Goal: Information Seeking & Learning: Learn about a topic

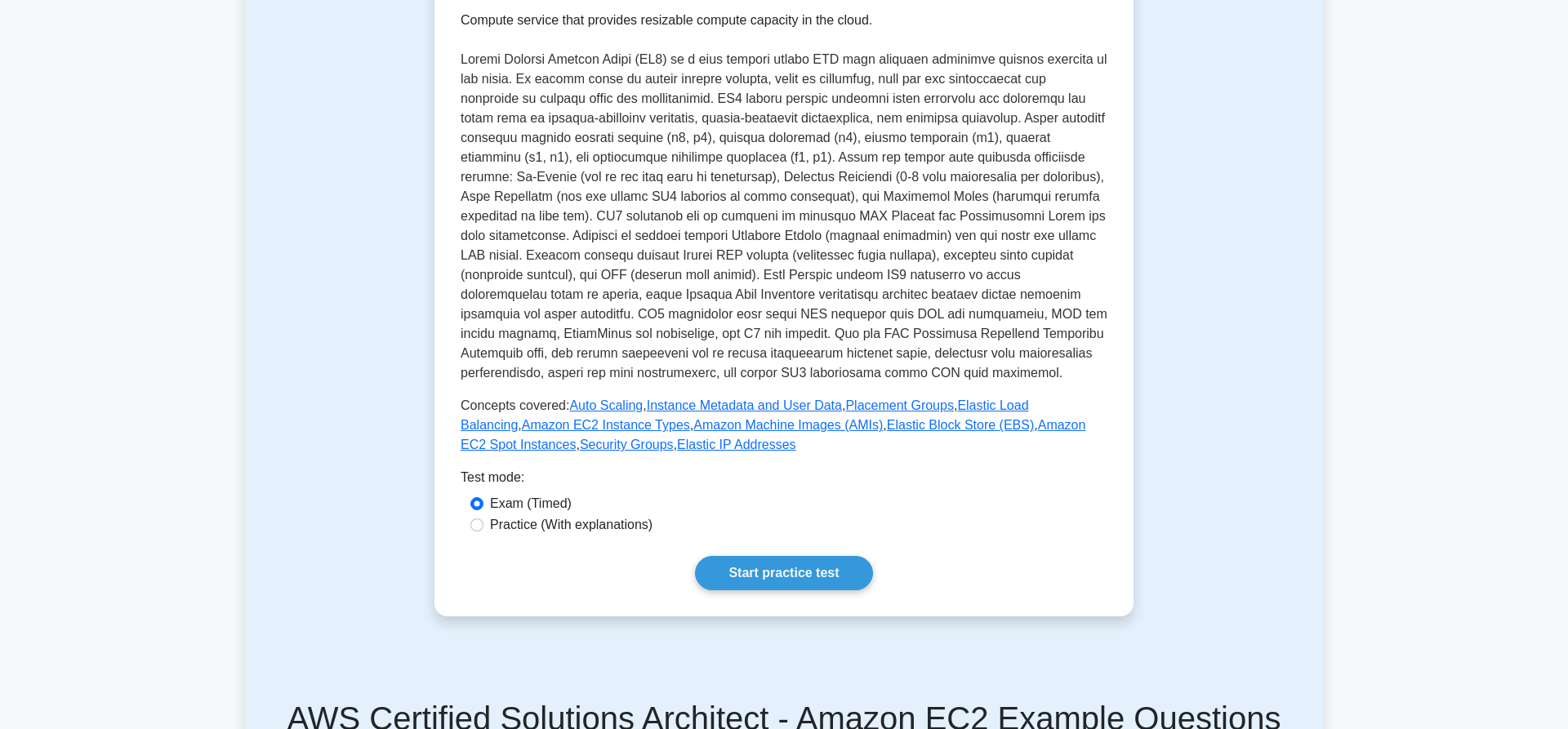
scroll to position [334, 0]
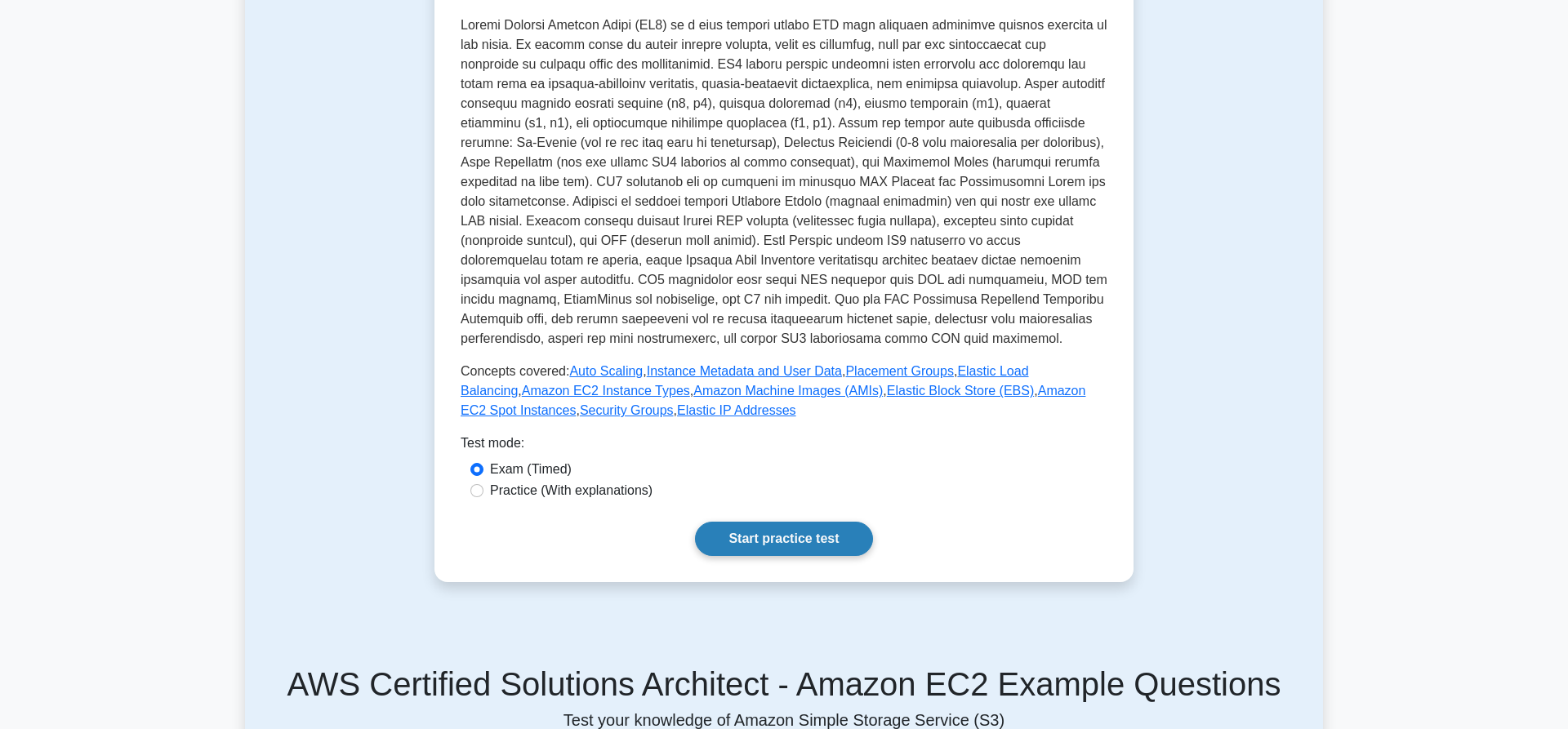
click at [776, 541] on link "Start practice test" at bounding box center [783, 538] width 177 height 35
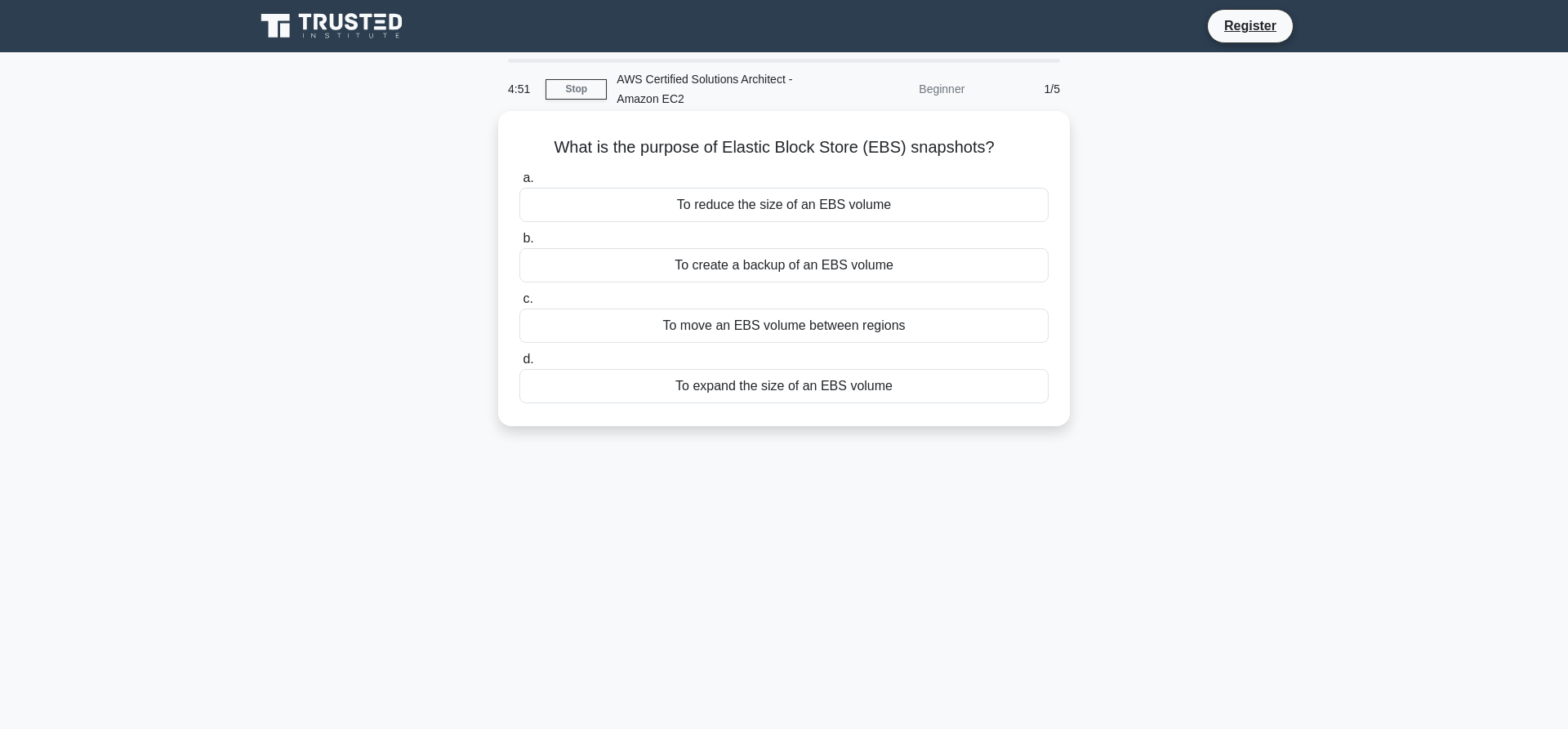
click at [787, 272] on div "To create a backup of an EBS volume" at bounding box center [783, 265] width 529 height 35
click at [519, 244] on input "b. To create a backup of an EBS volume" at bounding box center [519, 239] width 0 height 11
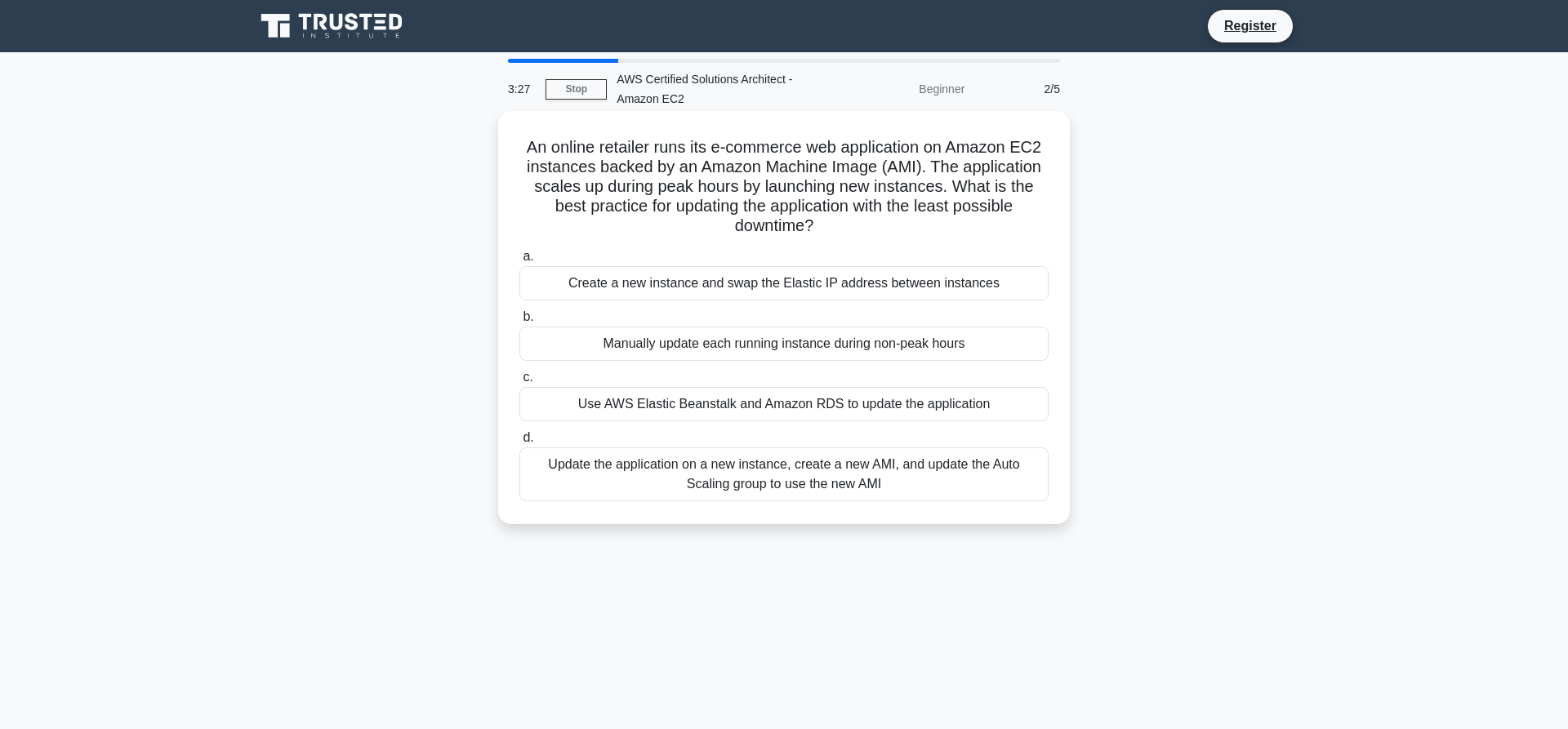
click at [809, 476] on div "Update the application on a new instance, create a new AMI, and update the Auto…" at bounding box center [783, 475] width 529 height 54
click at [519, 444] on input "d. Update the application on a new instance, create a new AMI, and update the A…" at bounding box center [519, 438] width 0 height 11
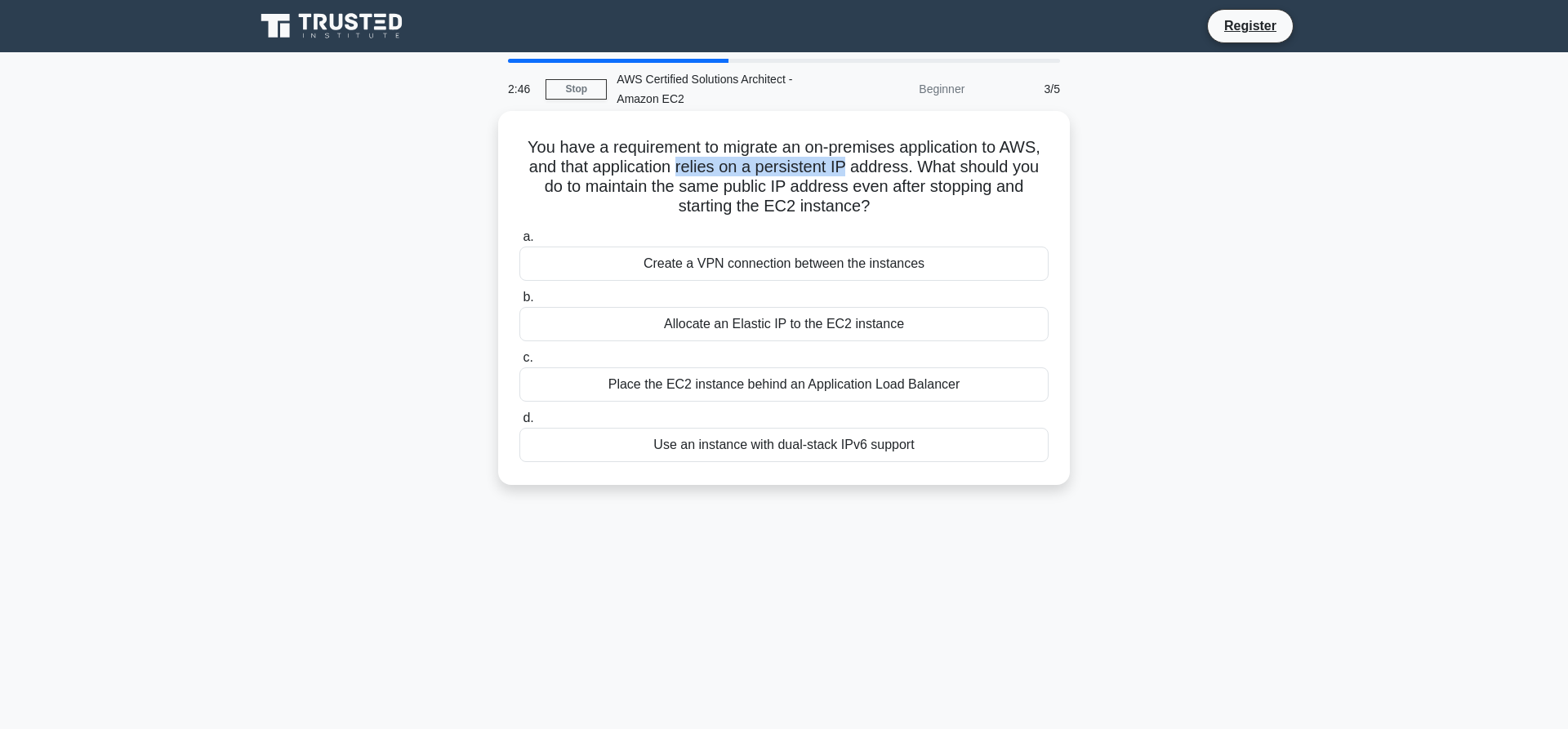
drag, startPoint x: 666, startPoint y: 170, endPoint x: 836, endPoint y: 168, distance: 170.0
click at [836, 168] on h5 "You have a requirement to migrate an on-premises application to AWS, and that a…" at bounding box center [784, 177] width 533 height 80
click at [825, 325] on div "Allocate an Elastic IP to the EC2 instance" at bounding box center [783, 324] width 529 height 35
click at [519, 303] on input "b. Allocate an Elastic IP to the EC2 instance" at bounding box center [519, 297] width 0 height 11
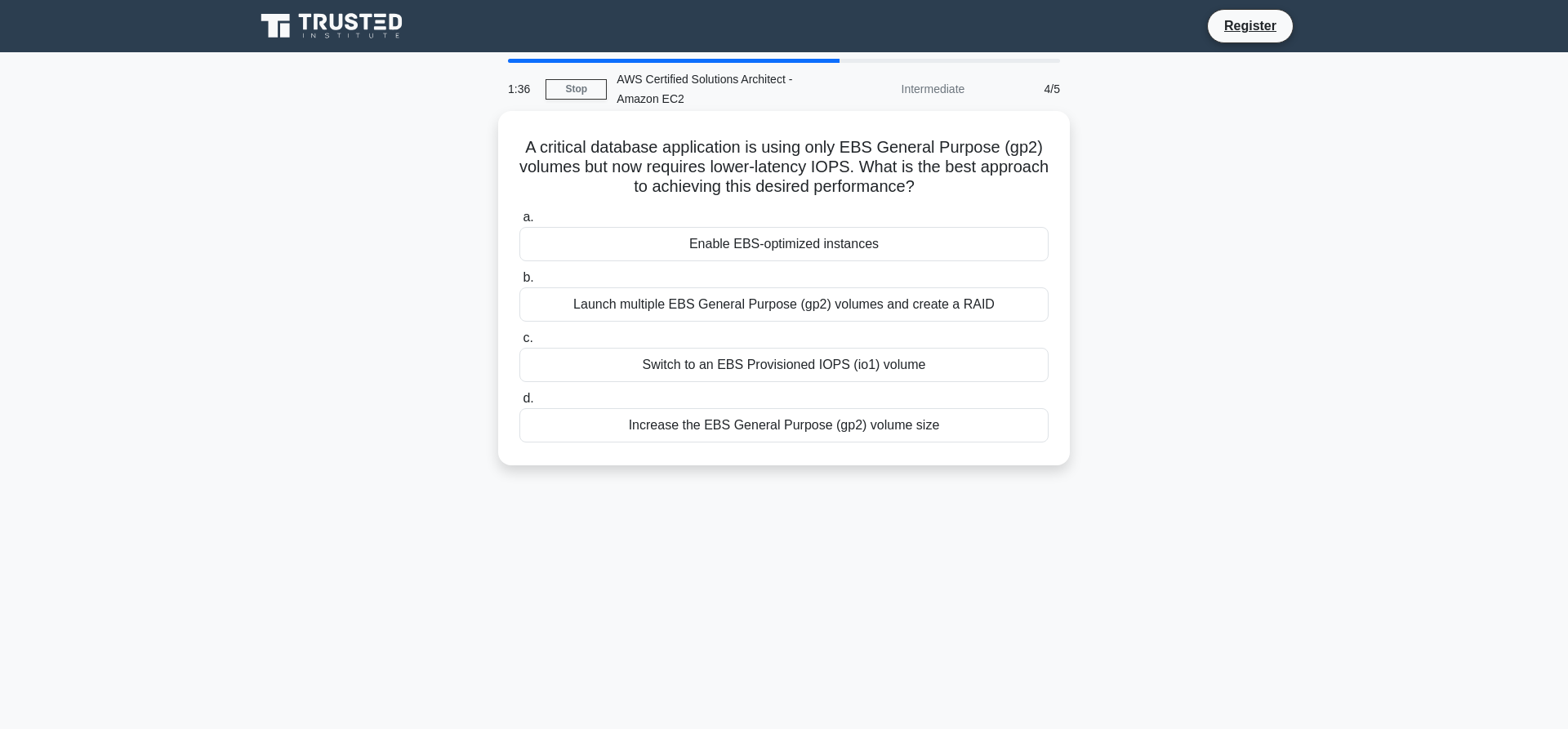
click at [781, 243] on div "Enable EBS-optimized instances" at bounding box center [783, 244] width 529 height 35
click at [770, 245] on div "Enable EBS-optimized instances" at bounding box center [783, 244] width 529 height 35
click at [519, 223] on input "a. Enable EBS-optimized instances" at bounding box center [519, 218] width 0 height 11
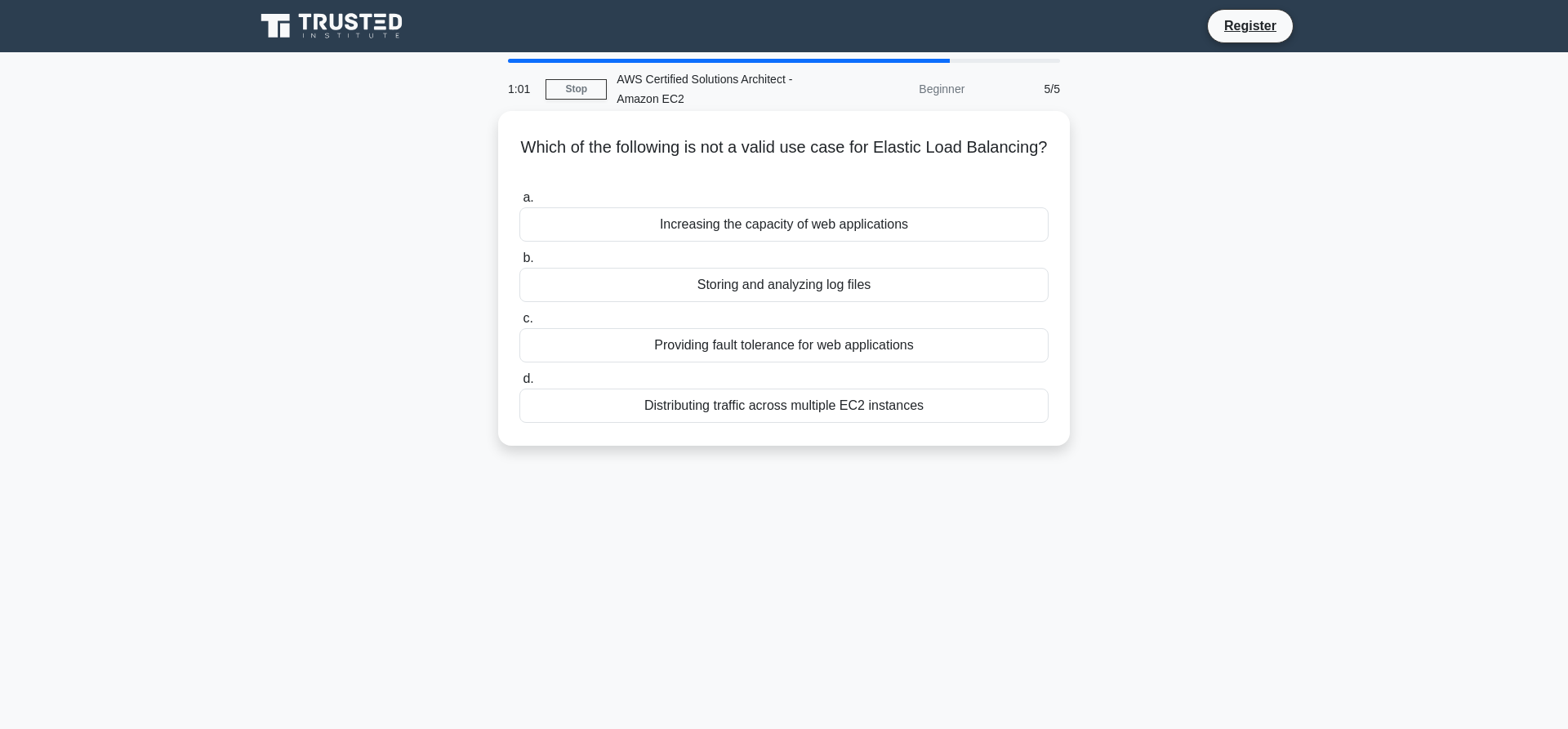
click at [895, 340] on div "Providing fault tolerance for web applications" at bounding box center [783, 345] width 529 height 35
click at [519, 324] on input "c. Providing fault tolerance for web applications" at bounding box center [519, 318] width 0 height 11
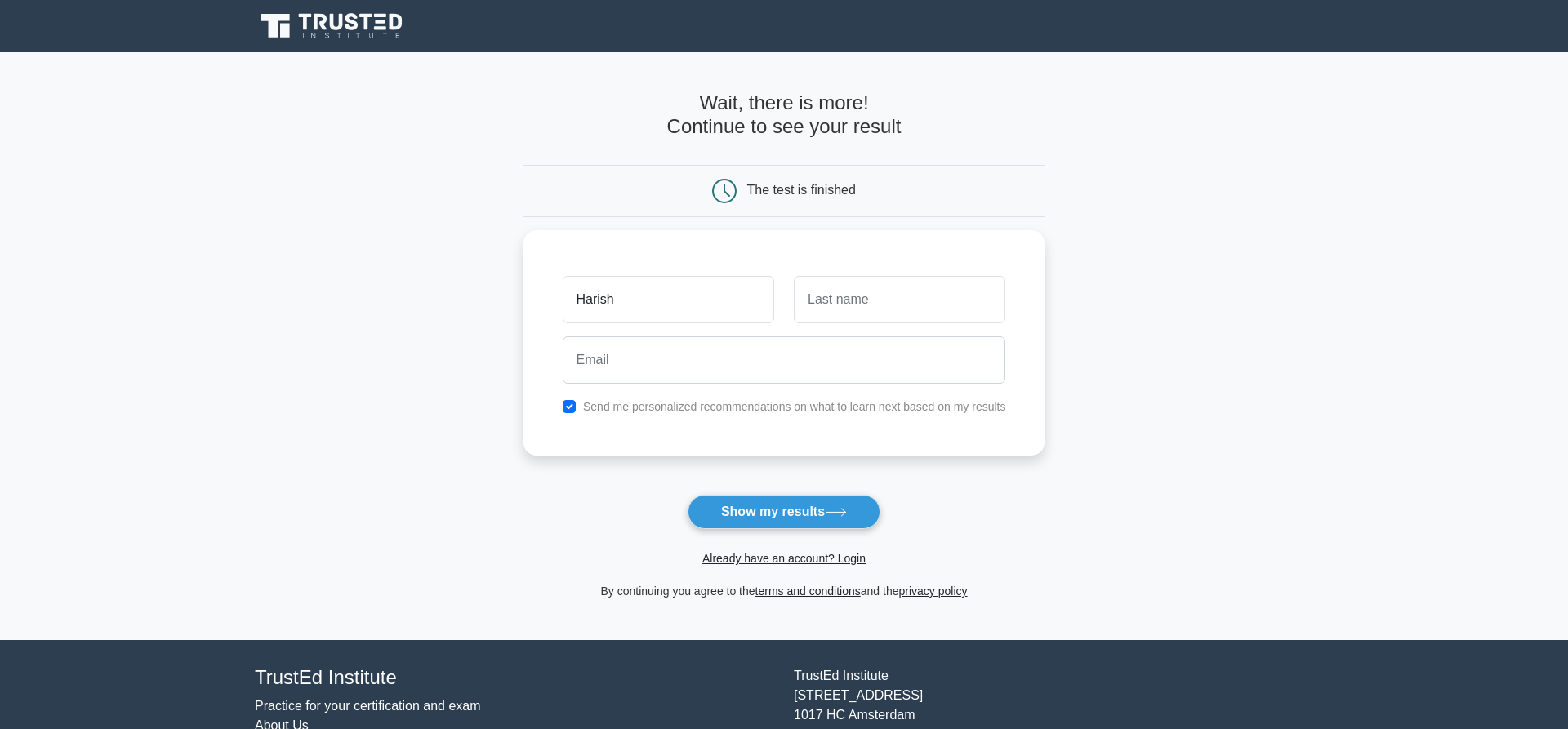
type input "Harish"
type input "[PERSON_NAME]"
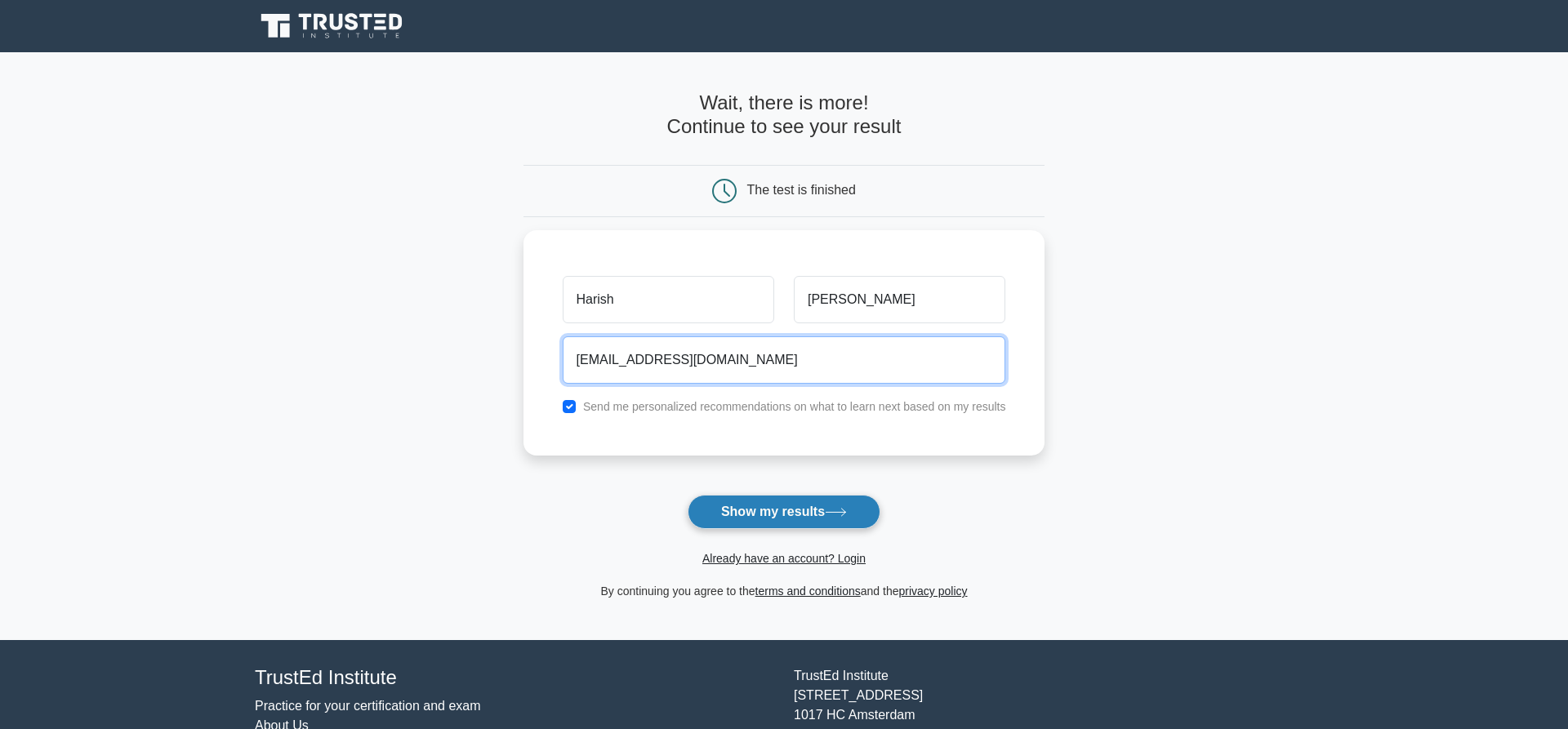
type input "[EMAIL_ADDRESS][DOMAIN_NAME]"
click at [776, 516] on button "Show my results" at bounding box center [784, 512] width 193 height 35
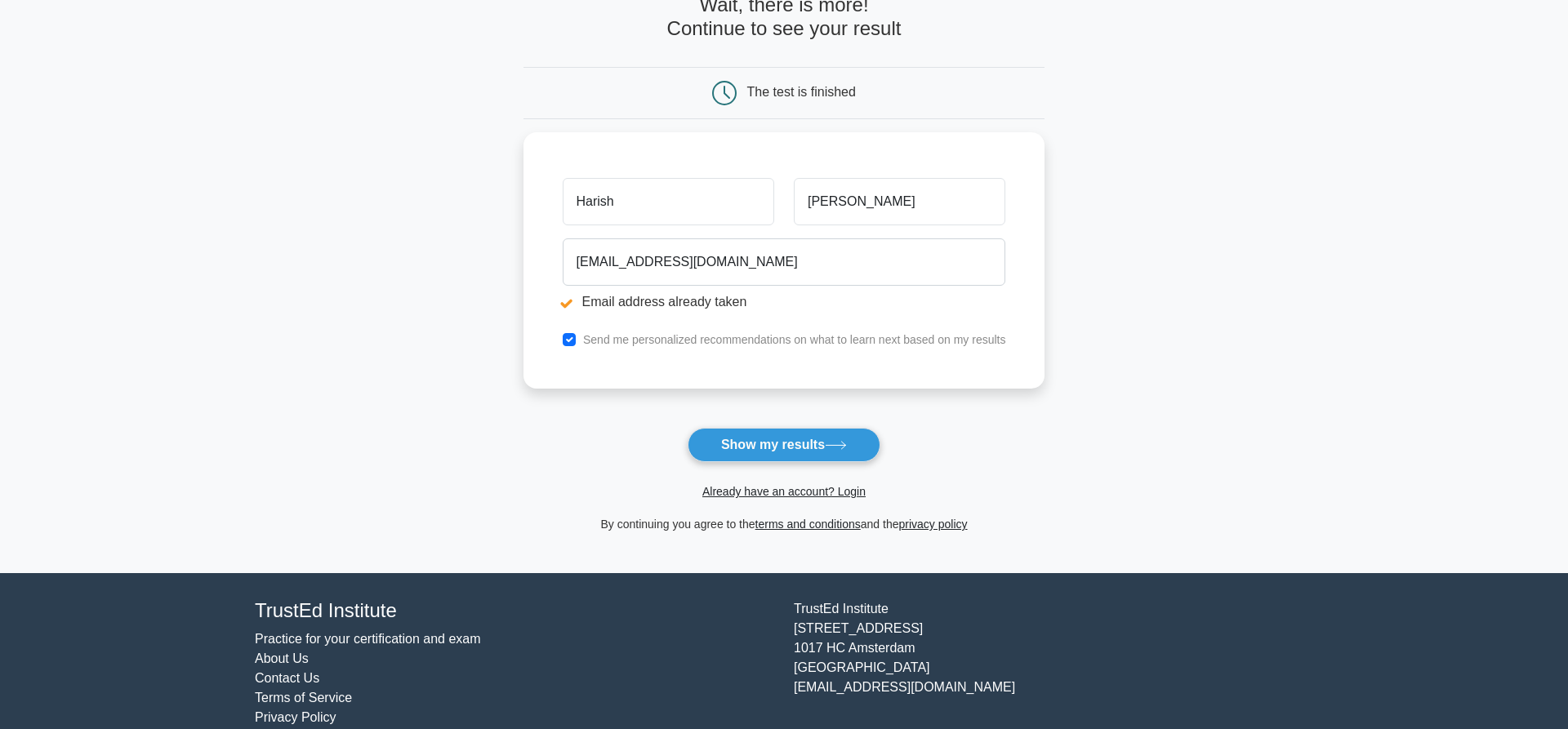
scroll to position [167, 0]
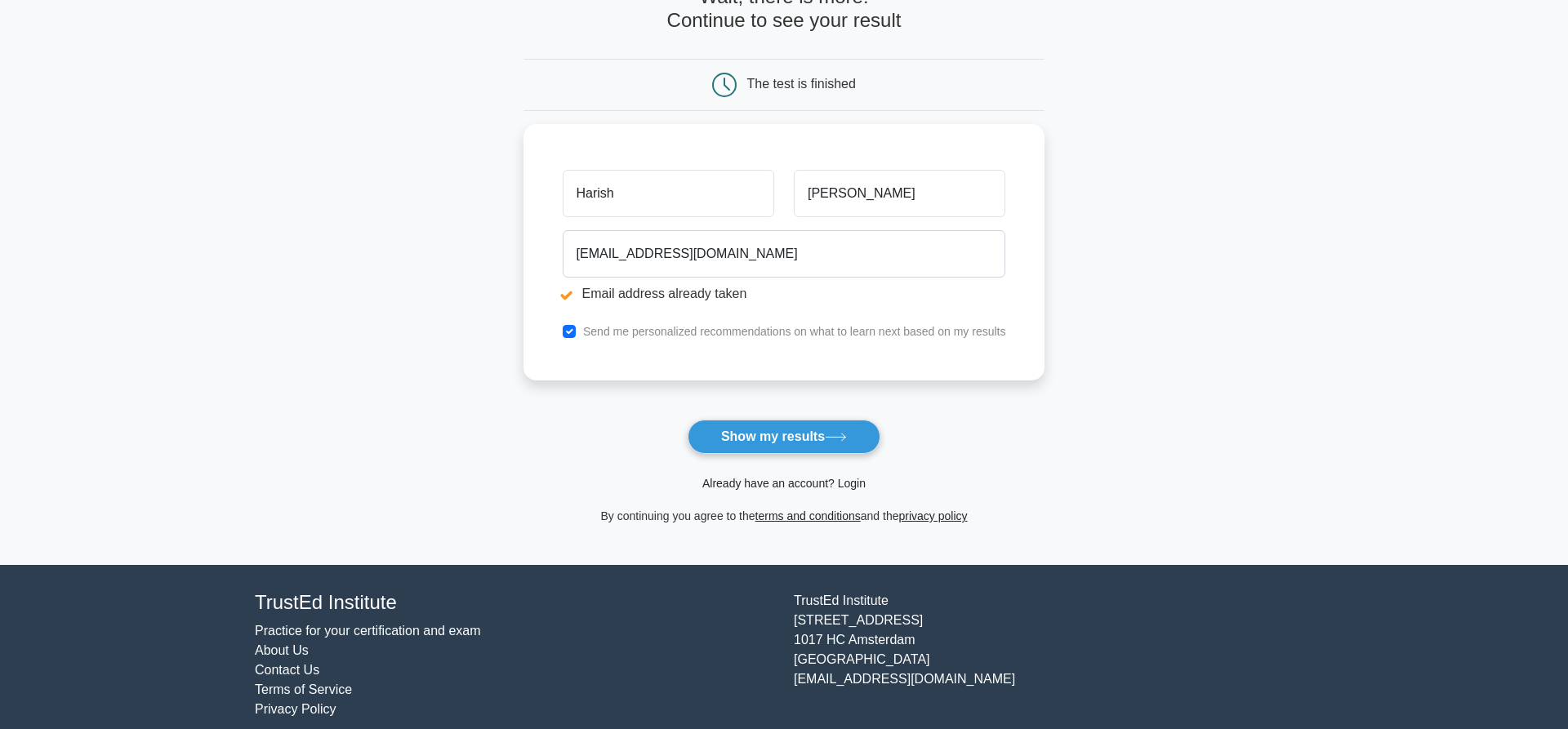
click at [805, 483] on link "Already have an account? Login" at bounding box center [783, 483] width 163 height 13
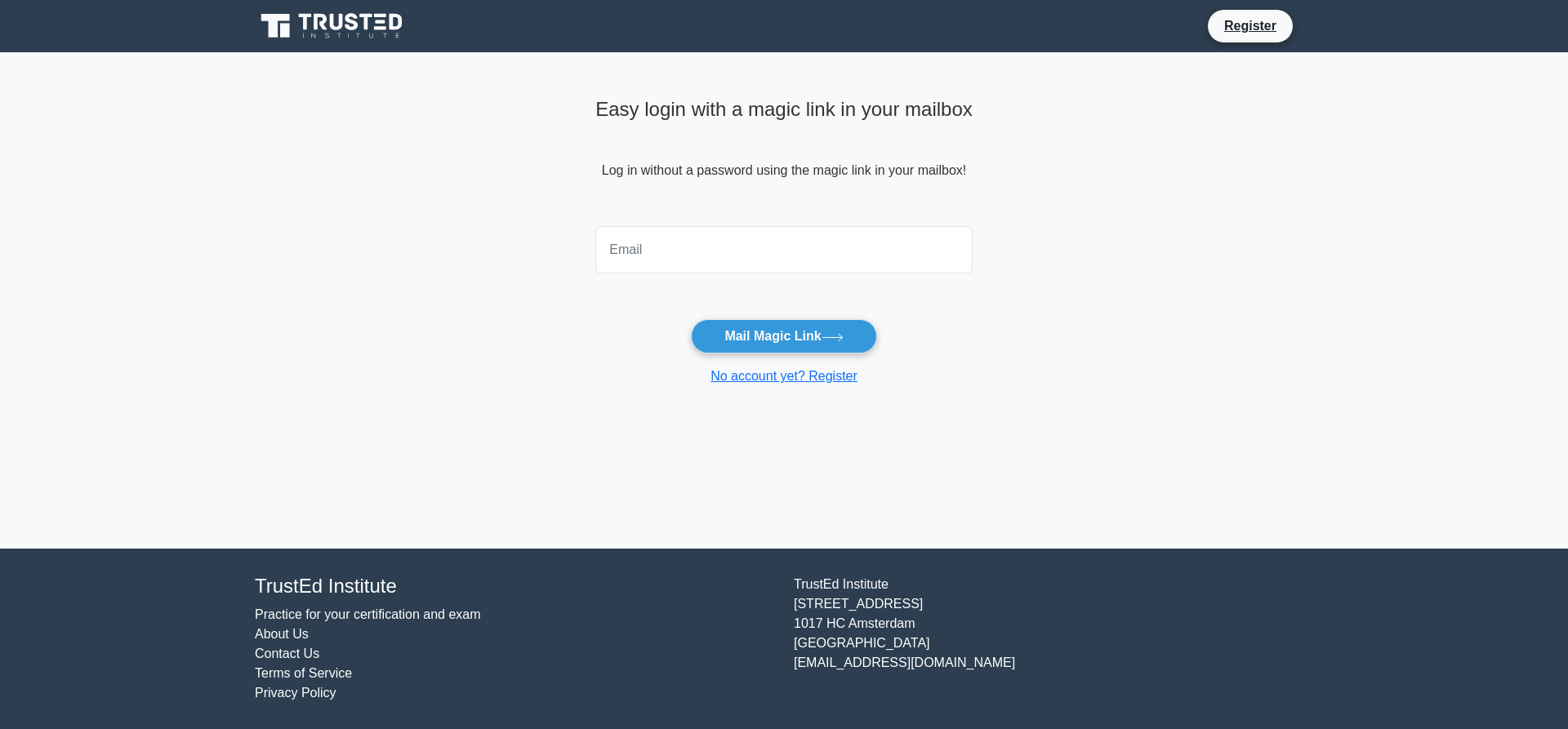
click at [727, 254] on input "email" at bounding box center [784, 250] width 378 height 47
type input "hspandit05@gmail.com"
click at [776, 338] on button "Mail Magic Link" at bounding box center [783, 336] width 185 height 35
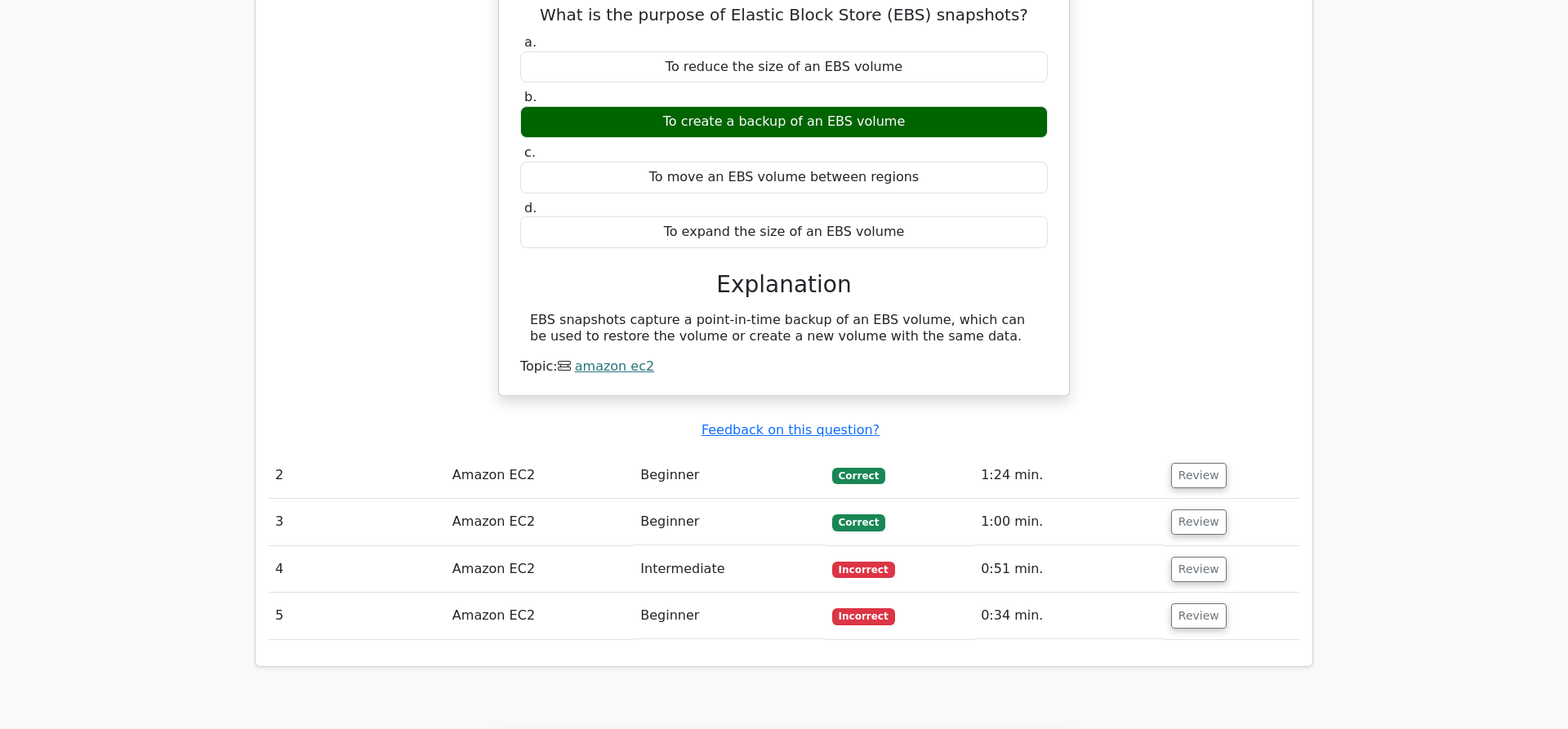
scroll to position [1333, 0]
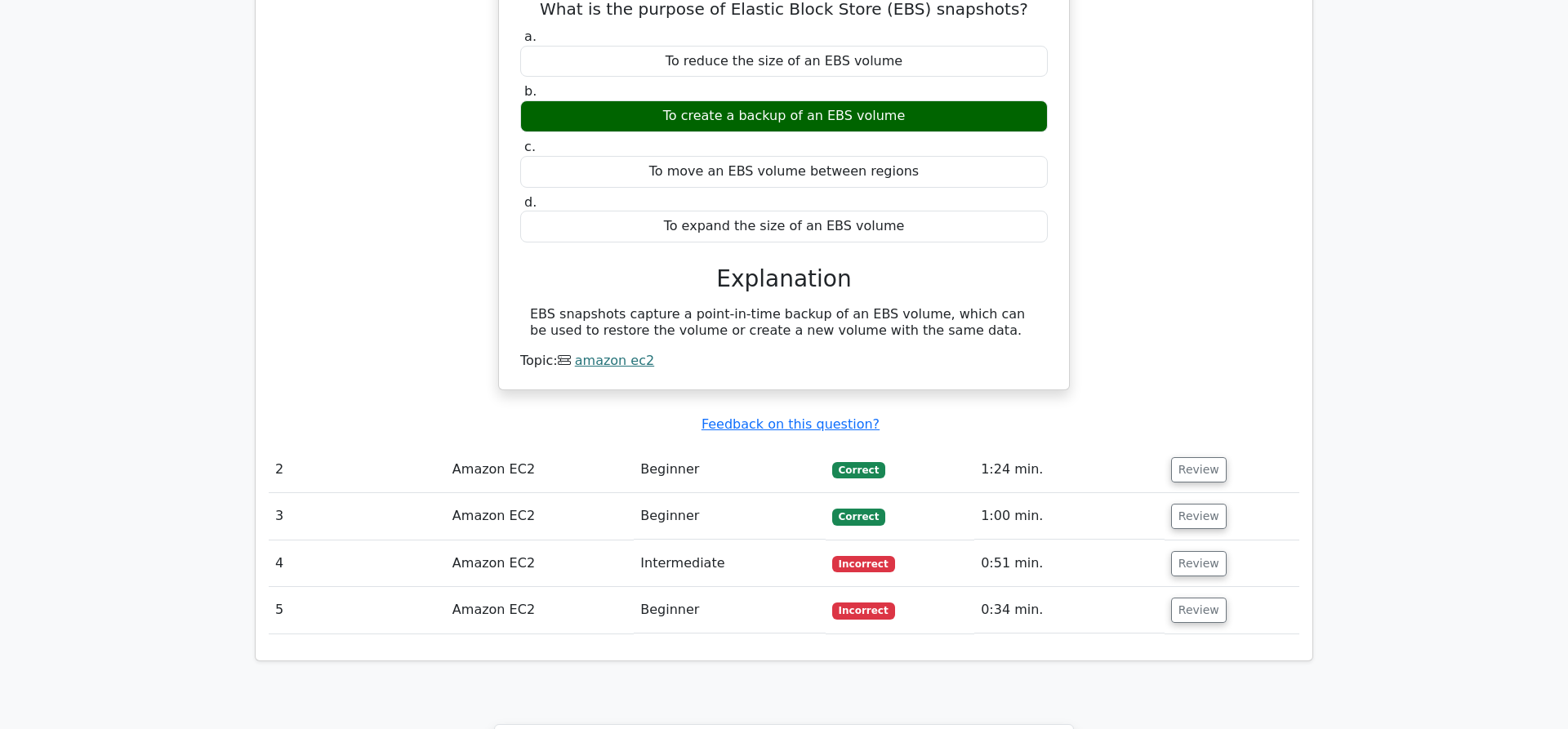
drag, startPoint x: 1197, startPoint y: 509, endPoint x: 1127, endPoint y: 506, distance: 70.1
click at [1148, 541] on tr "4 Amazon EC2 Intermediate Incorrect 0:51 min. Review" at bounding box center [783, 564] width 1030 height 47
click at [1118, 541] on td "0:51 min." at bounding box center [1069, 564] width 190 height 47
click at [1081, 541] on td "0:51 min." at bounding box center [1069, 564] width 190 height 47
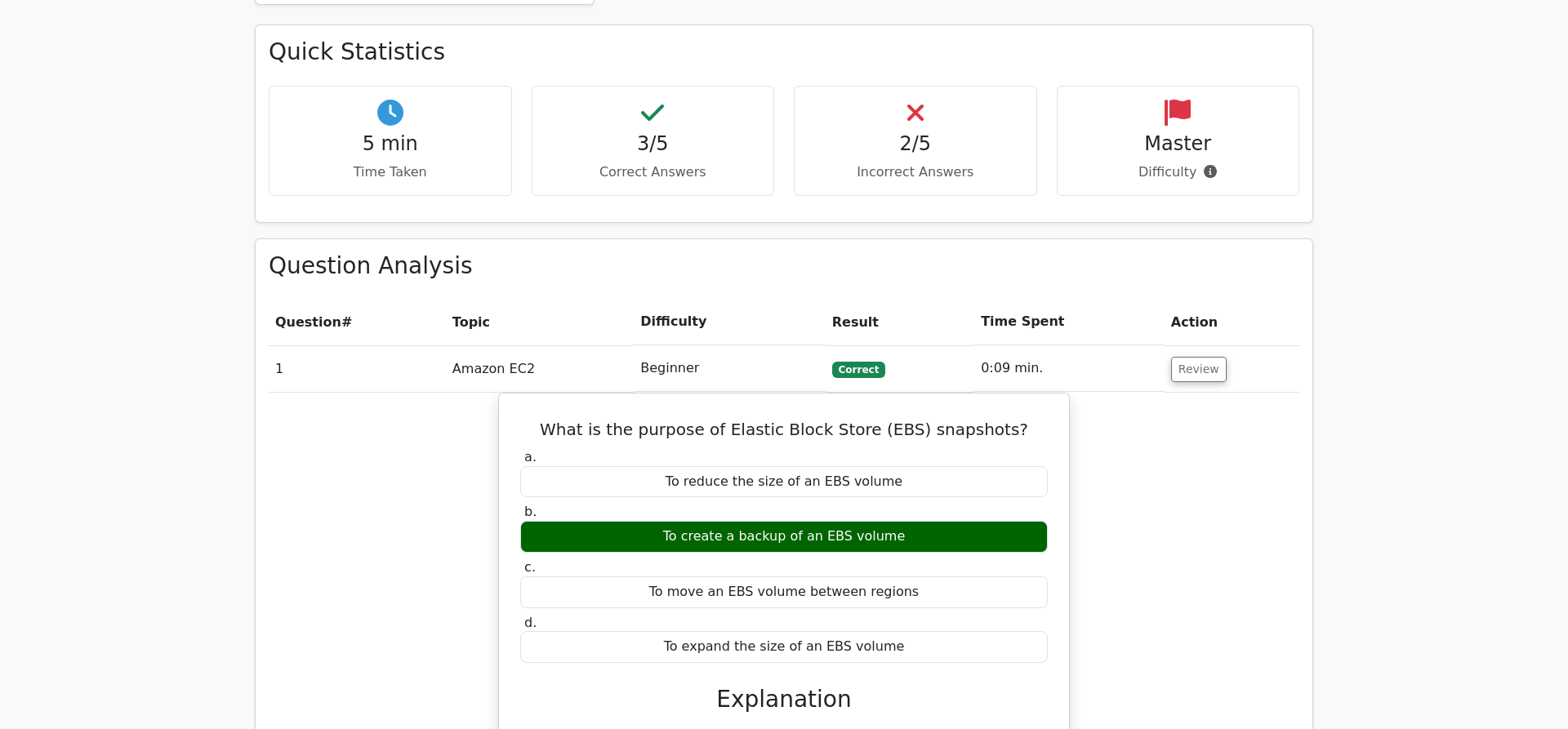
scroll to position [833, 0]
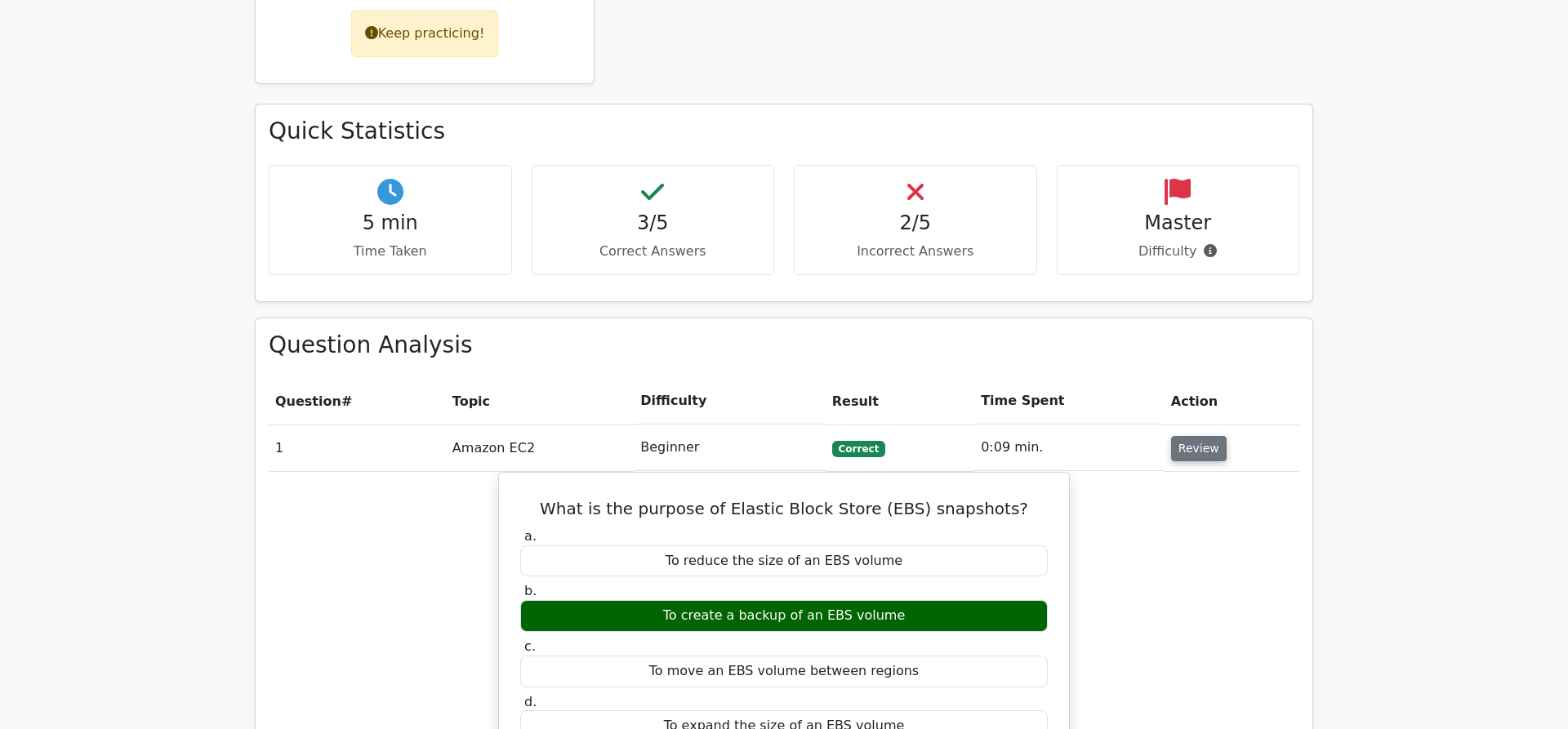
click at [1187, 436] on button "Review" at bounding box center [1199, 449] width 56 height 25
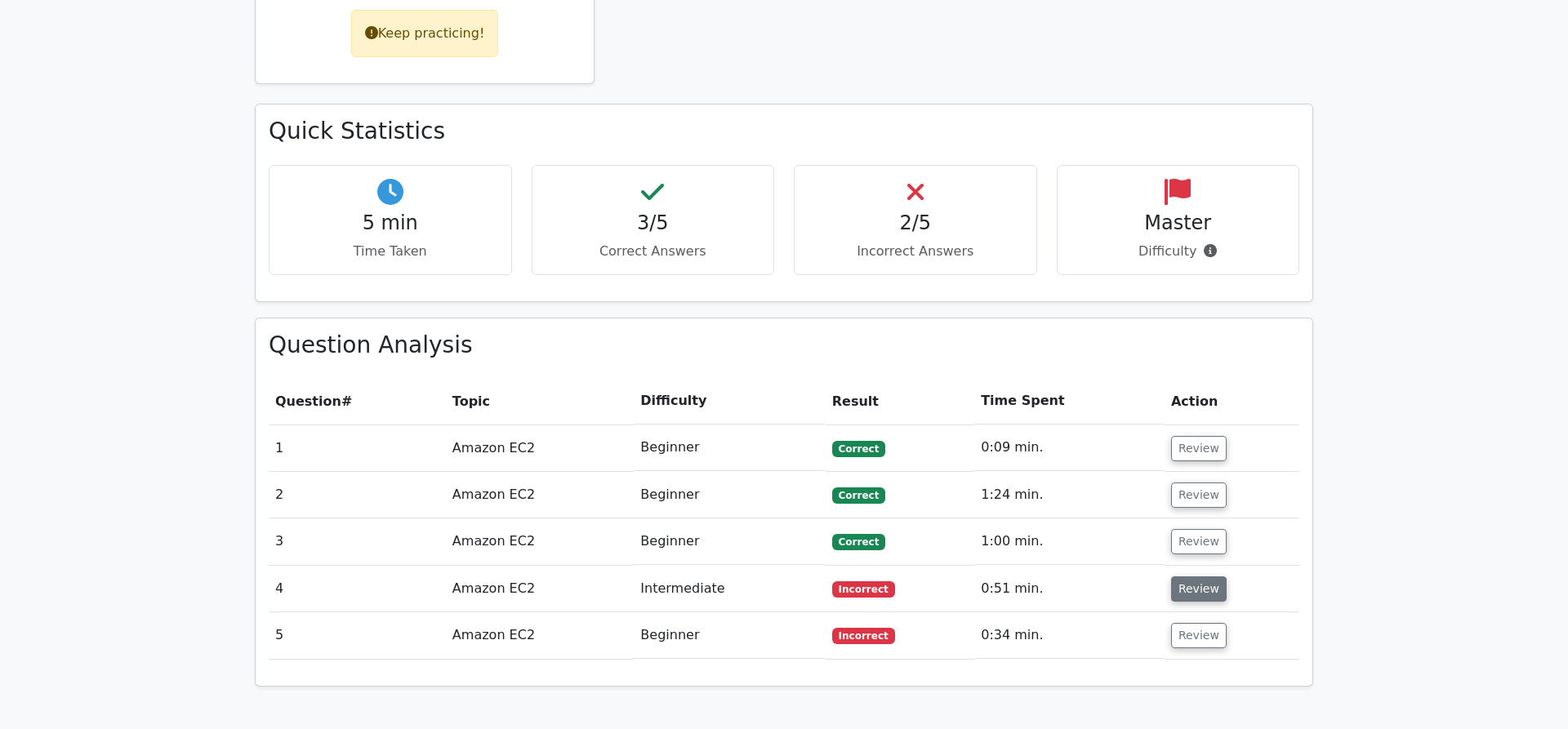
click at [1184, 577] on button "Review" at bounding box center [1199, 589] width 56 height 25
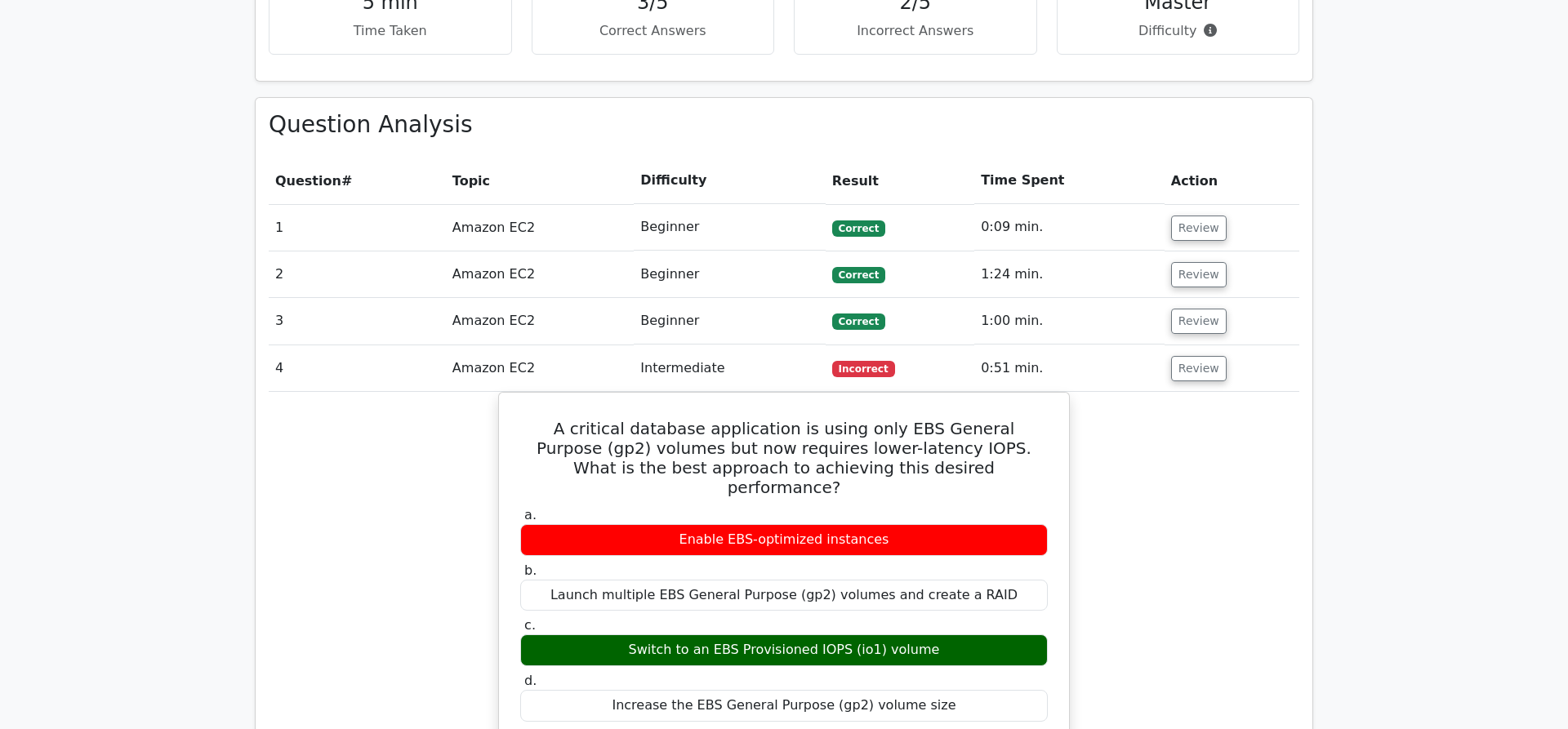
scroll to position [1083, 0]
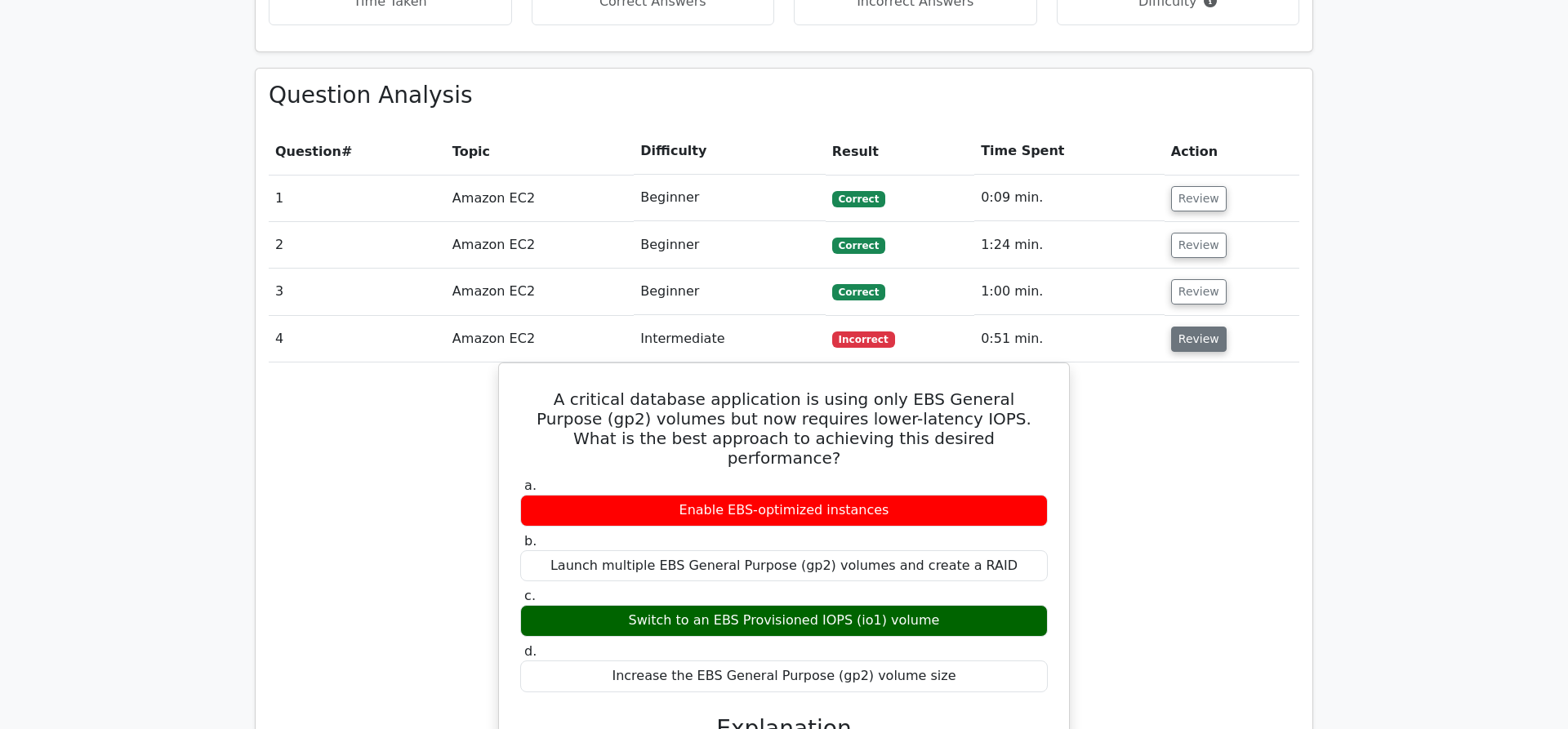
click at [1186, 327] on button "Review" at bounding box center [1199, 340] width 56 height 25
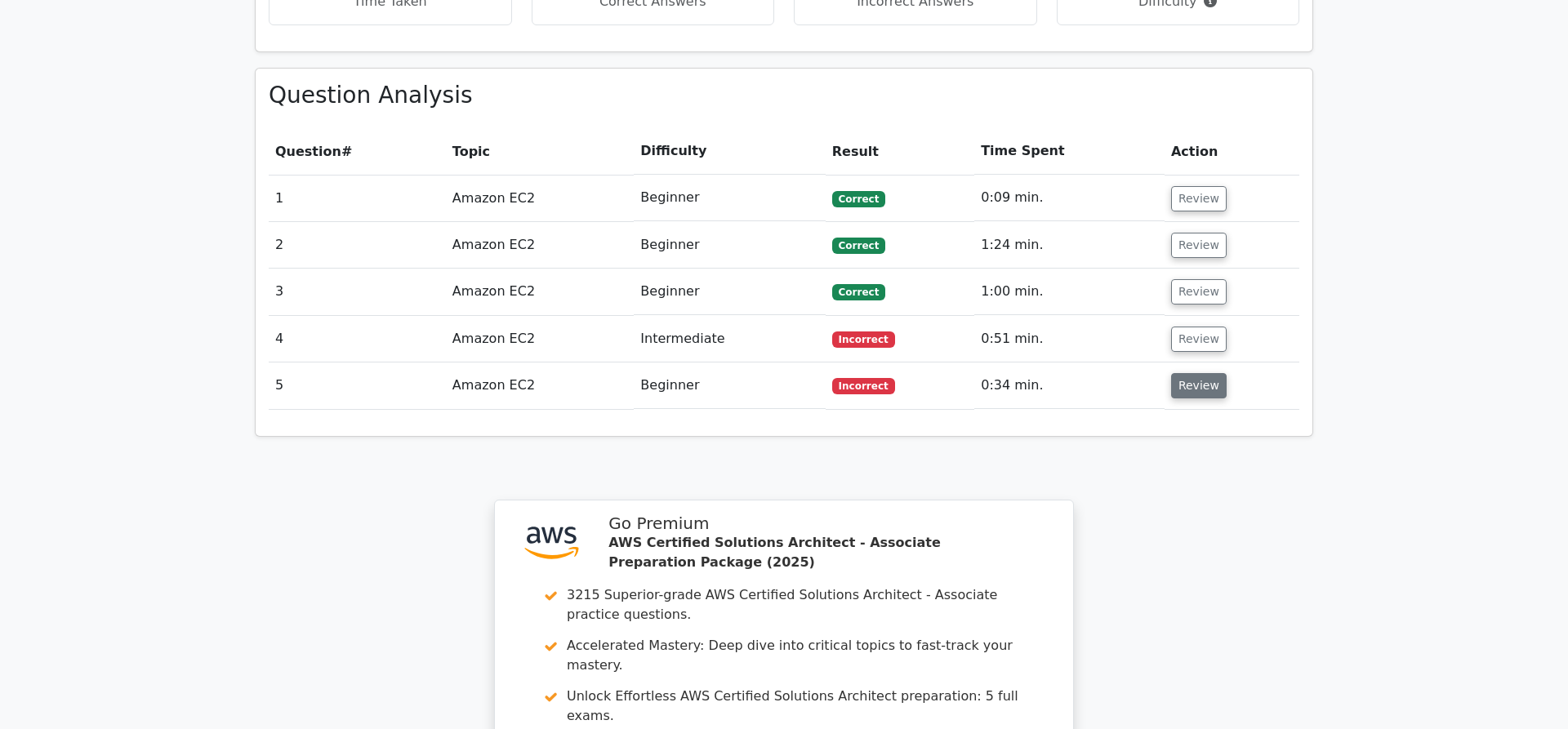
click at [1194, 373] on button "Review" at bounding box center [1199, 386] width 56 height 25
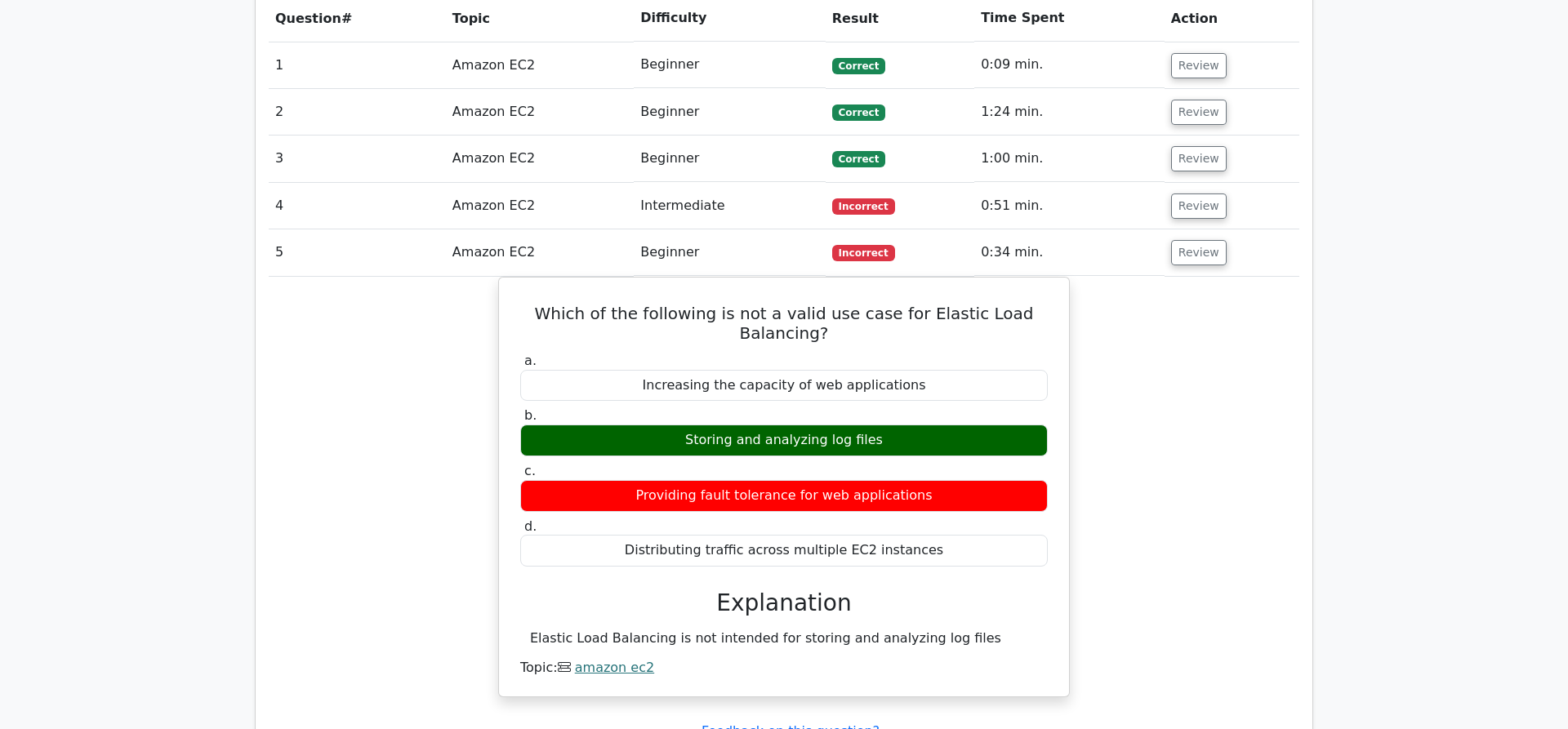
scroll to position [1250, 0]
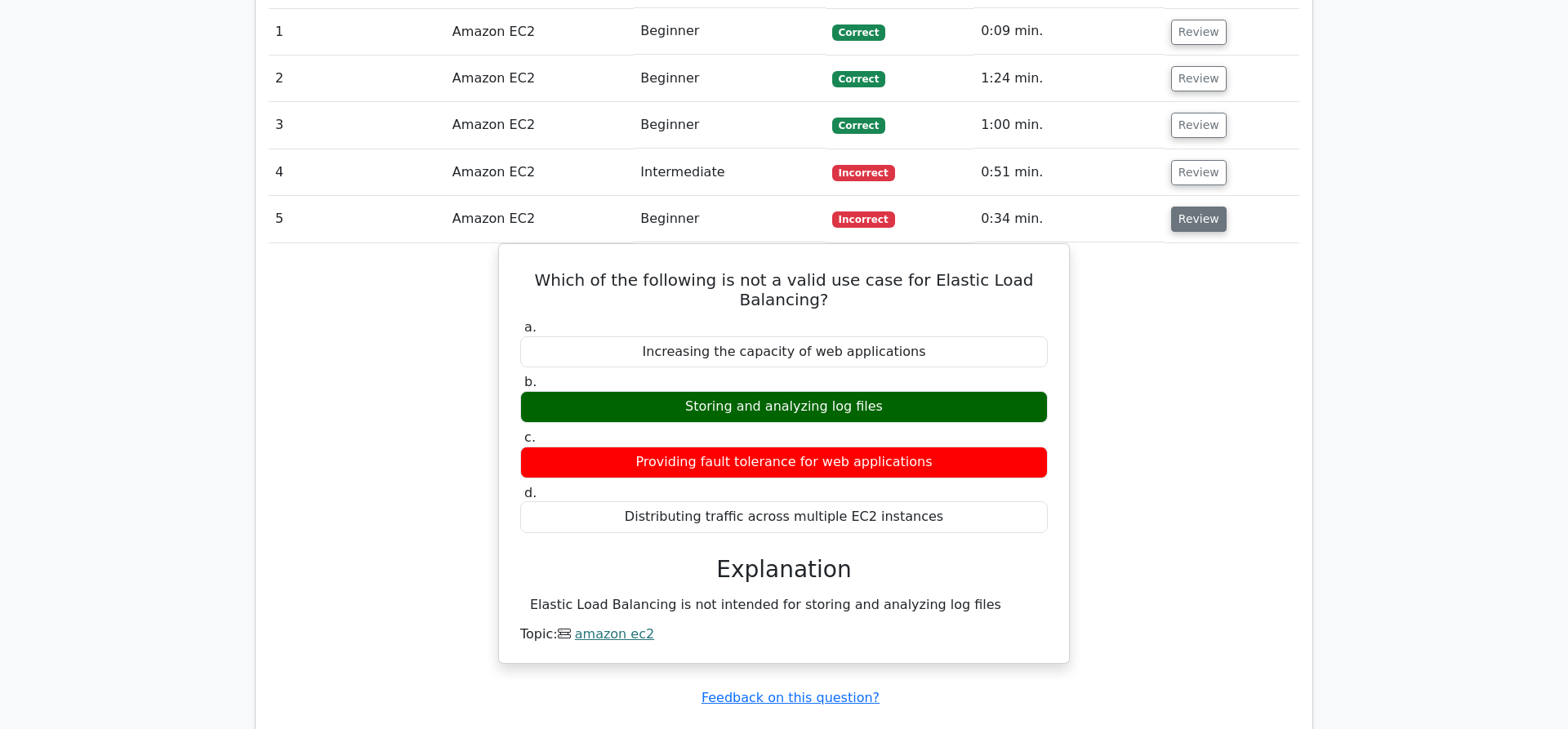
click at [1190, 207] on button "Review" at bounding box center [1199, 219] width 56 height 25
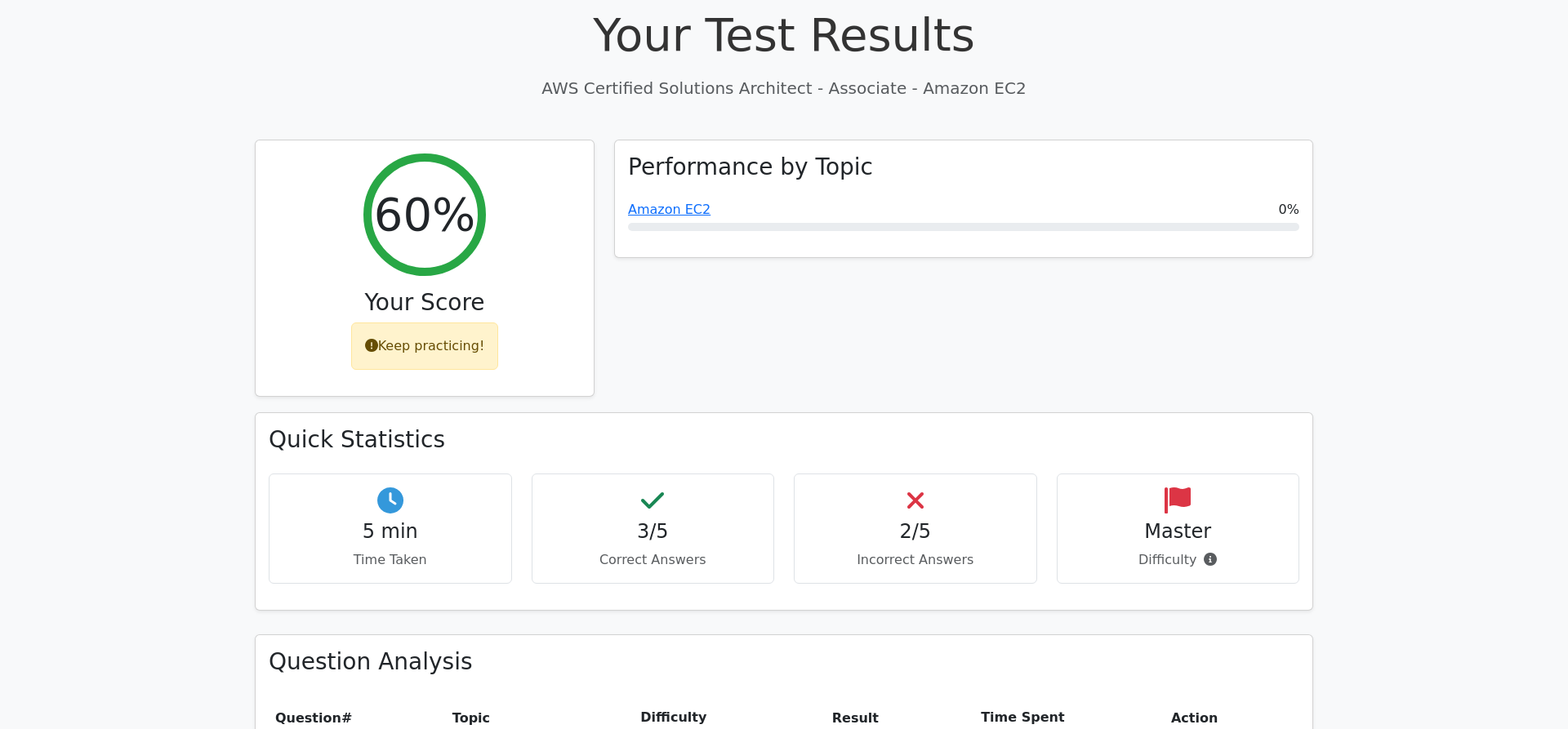
scroll to position [583, 0]
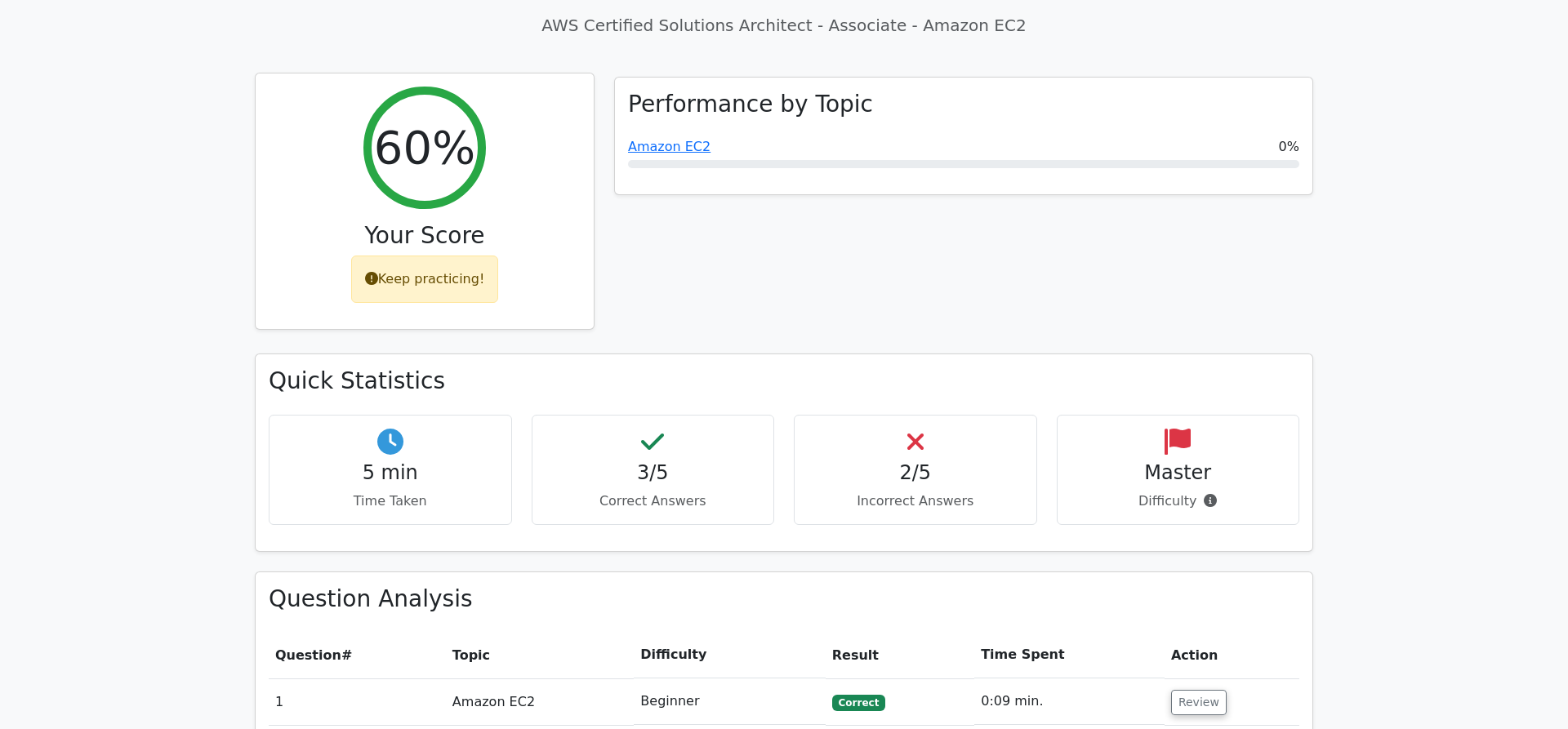
click at [393, 256] on div "Keep practicing!" at bounding box center [425, 279] width 148 height 47
click at [402, 256] on div "Keep practicing!" at bounding box center [425, 279] width 148 height 47
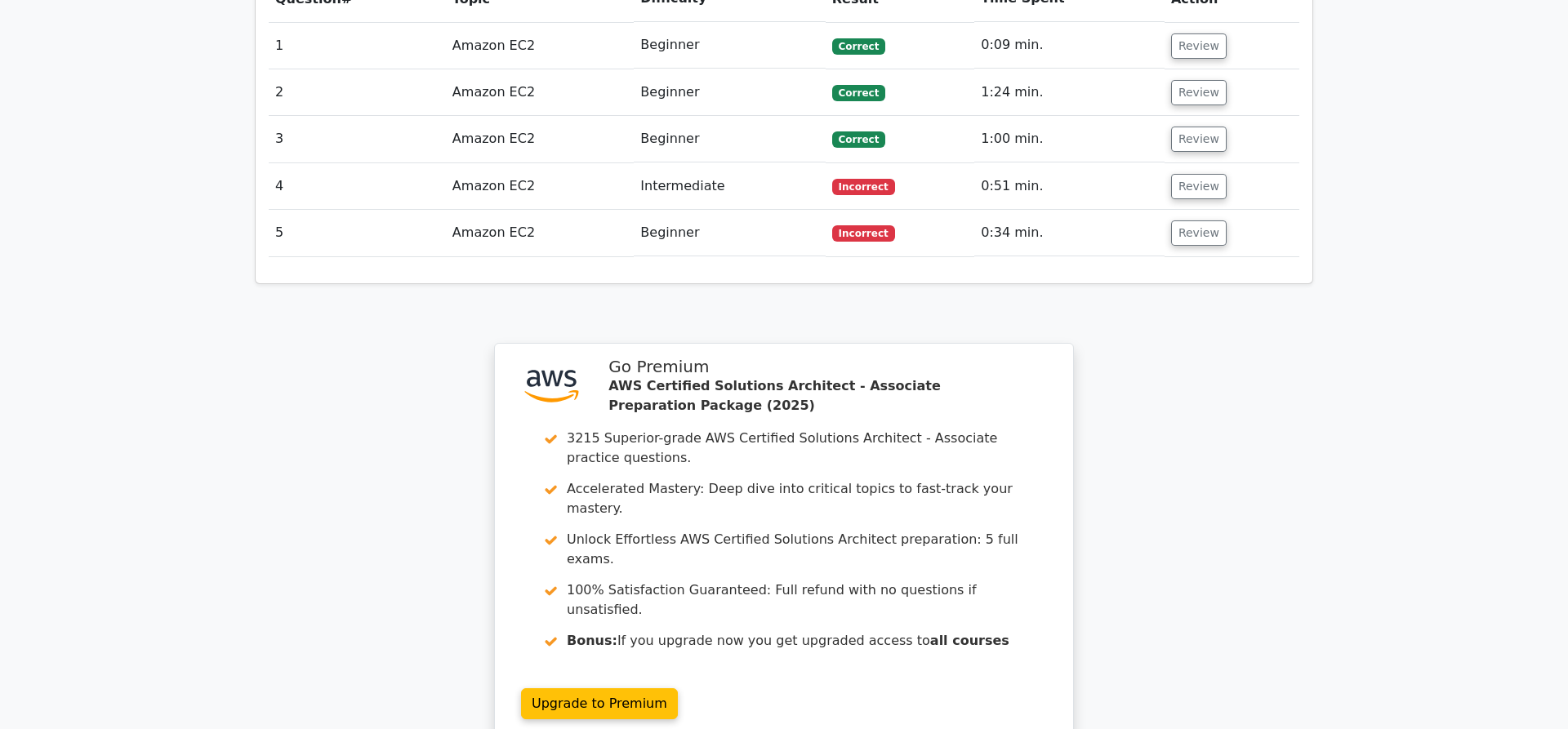
scroll to position [1460, 0]
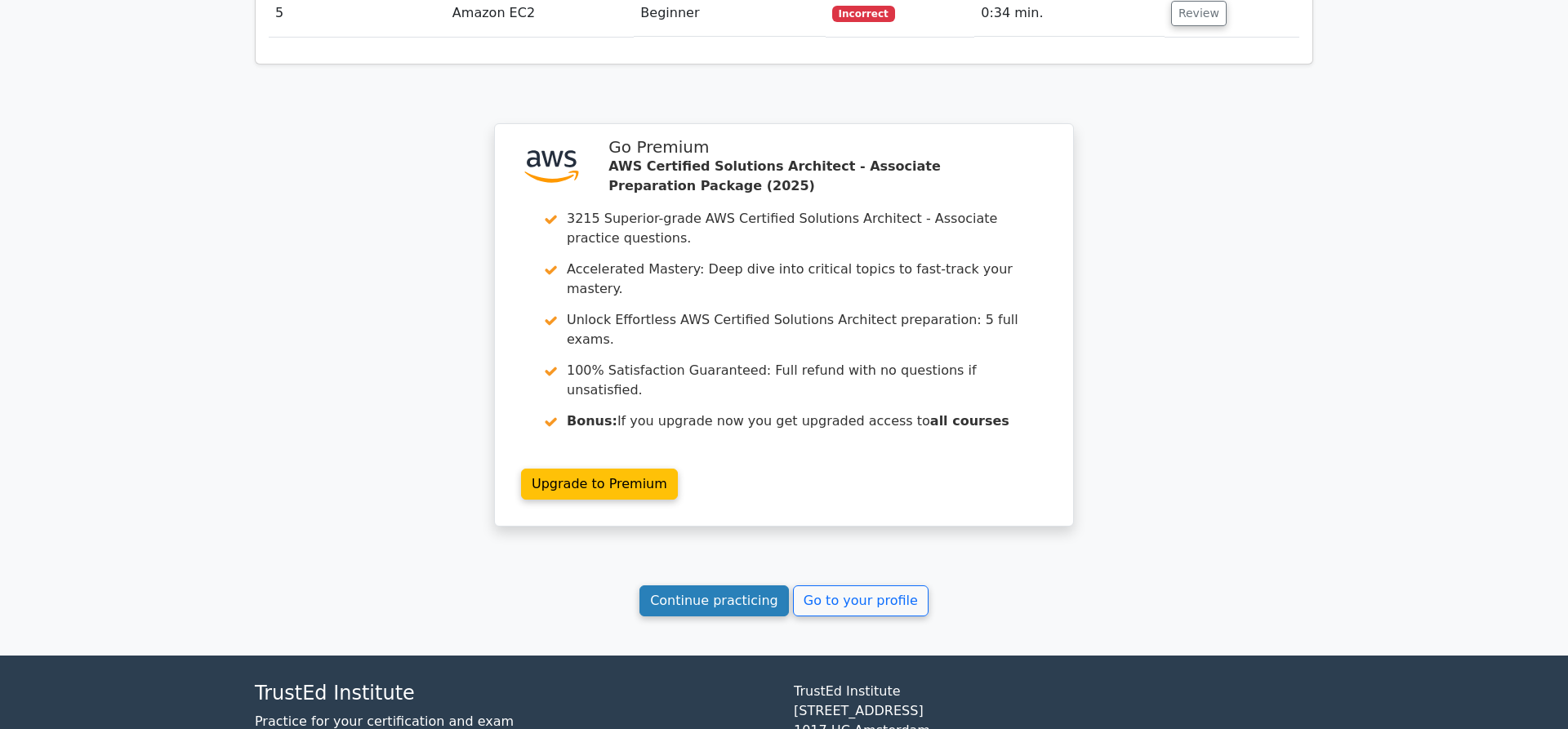
click at [698, 586] on link "Continue practicing" at bounding box center [714, 601] width 150 height 31
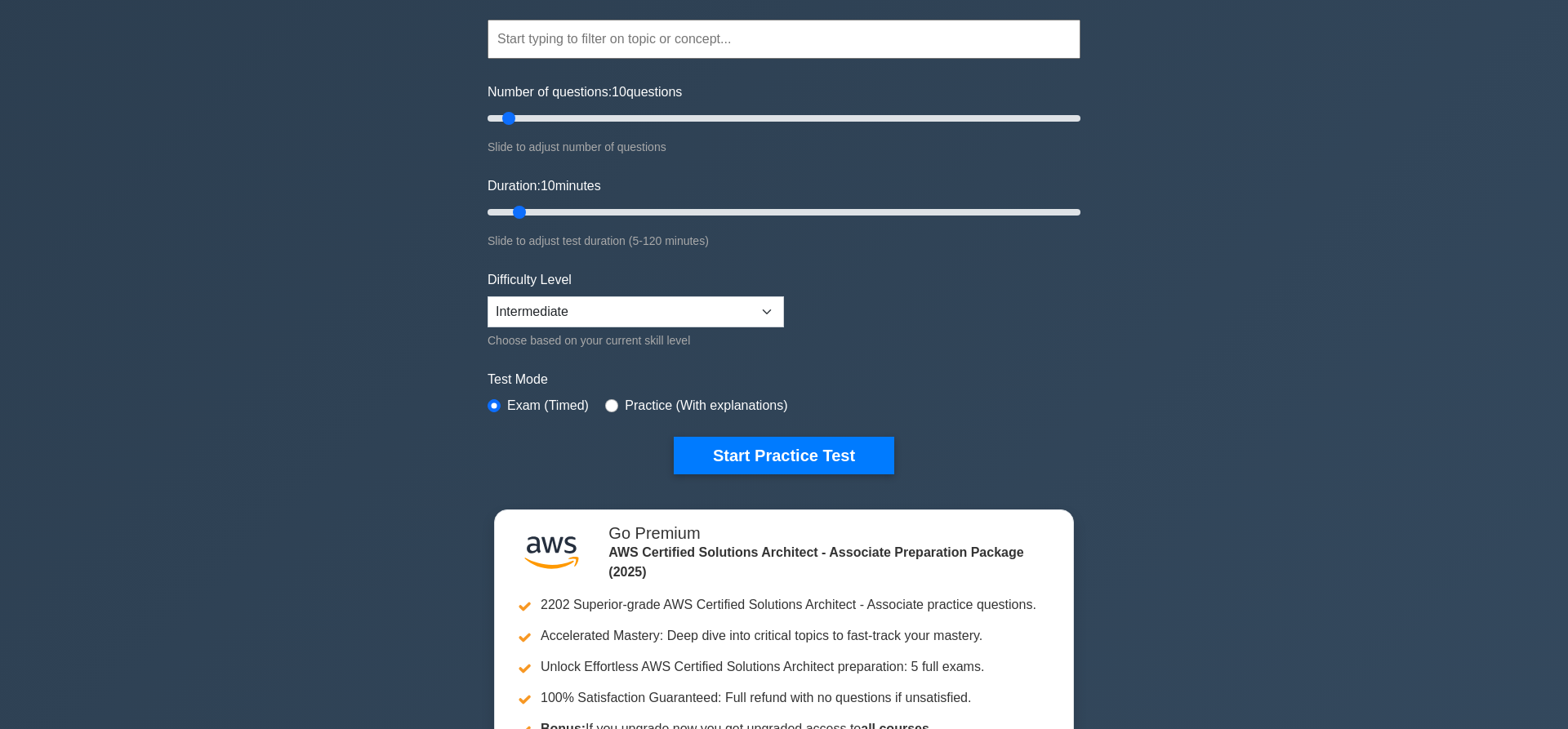
scroll to position [167, 0]
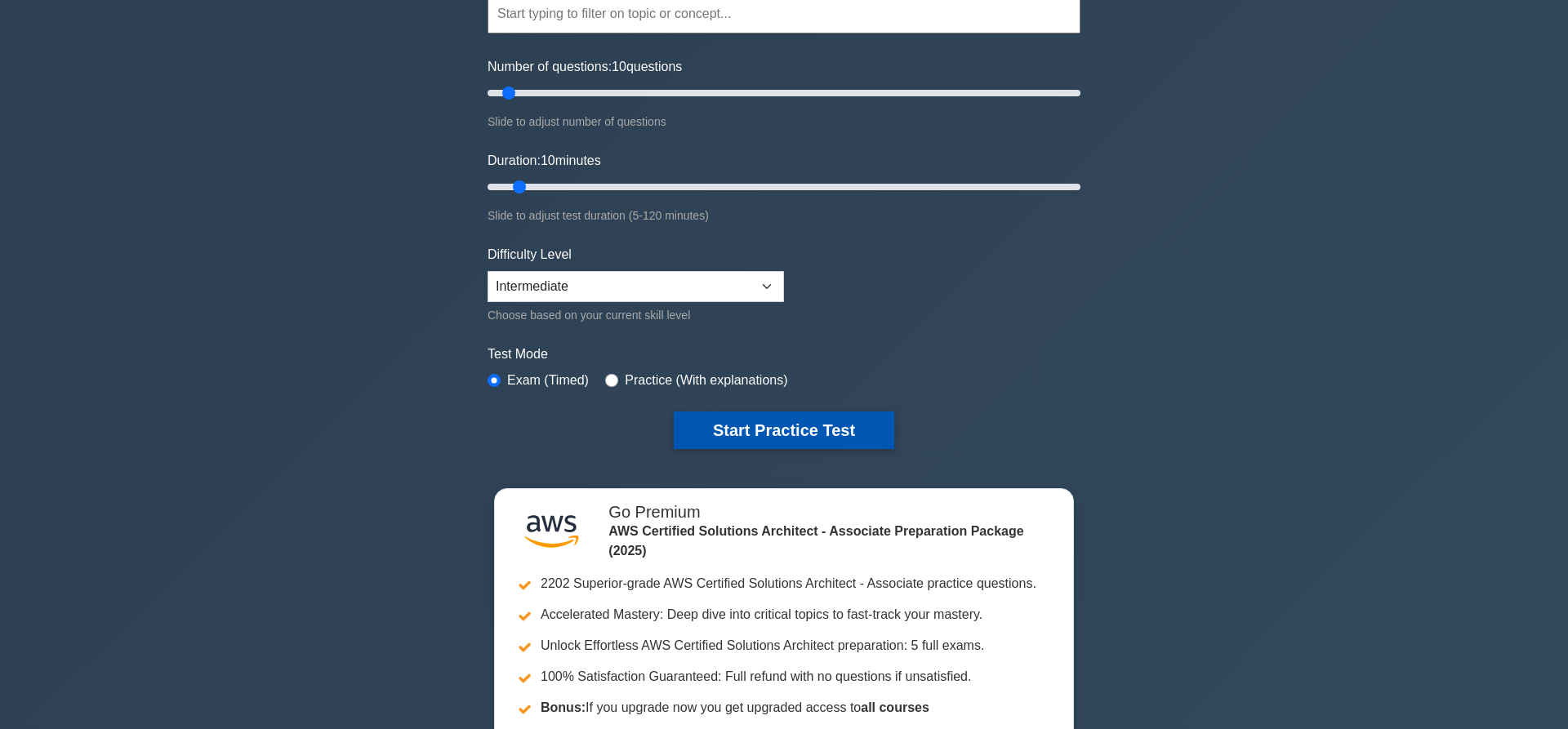
click at [803, 438] on button "Start Practice Test" at bounding box center [784, 430] width 220 height 37
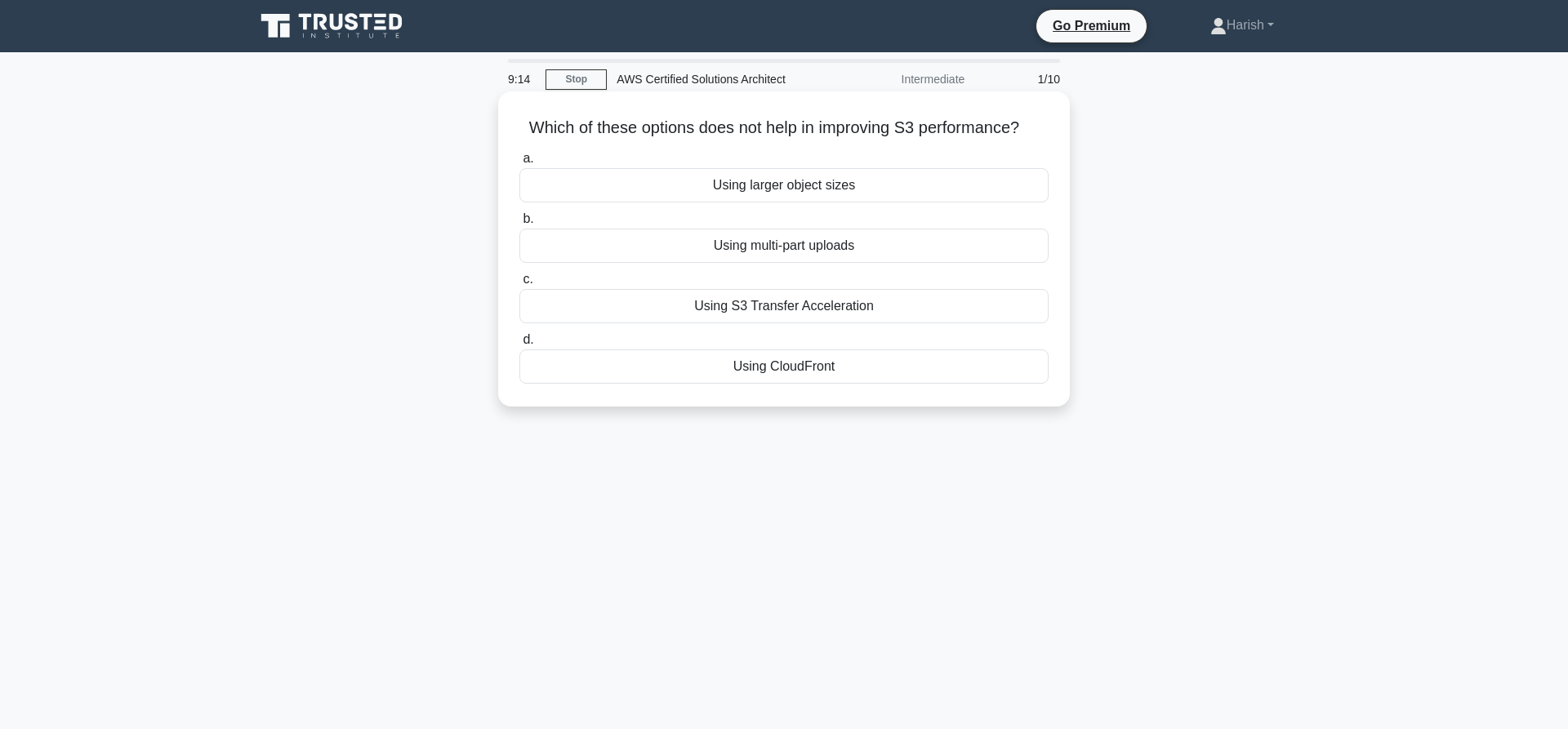
click at [907, 368] on div "Using CloudFront" at bounding box center [783, 367] width 529 height 35
click at [519, 345] on input "d. Using CloudFront" at bounding box center [519, 340] width 0 height 11
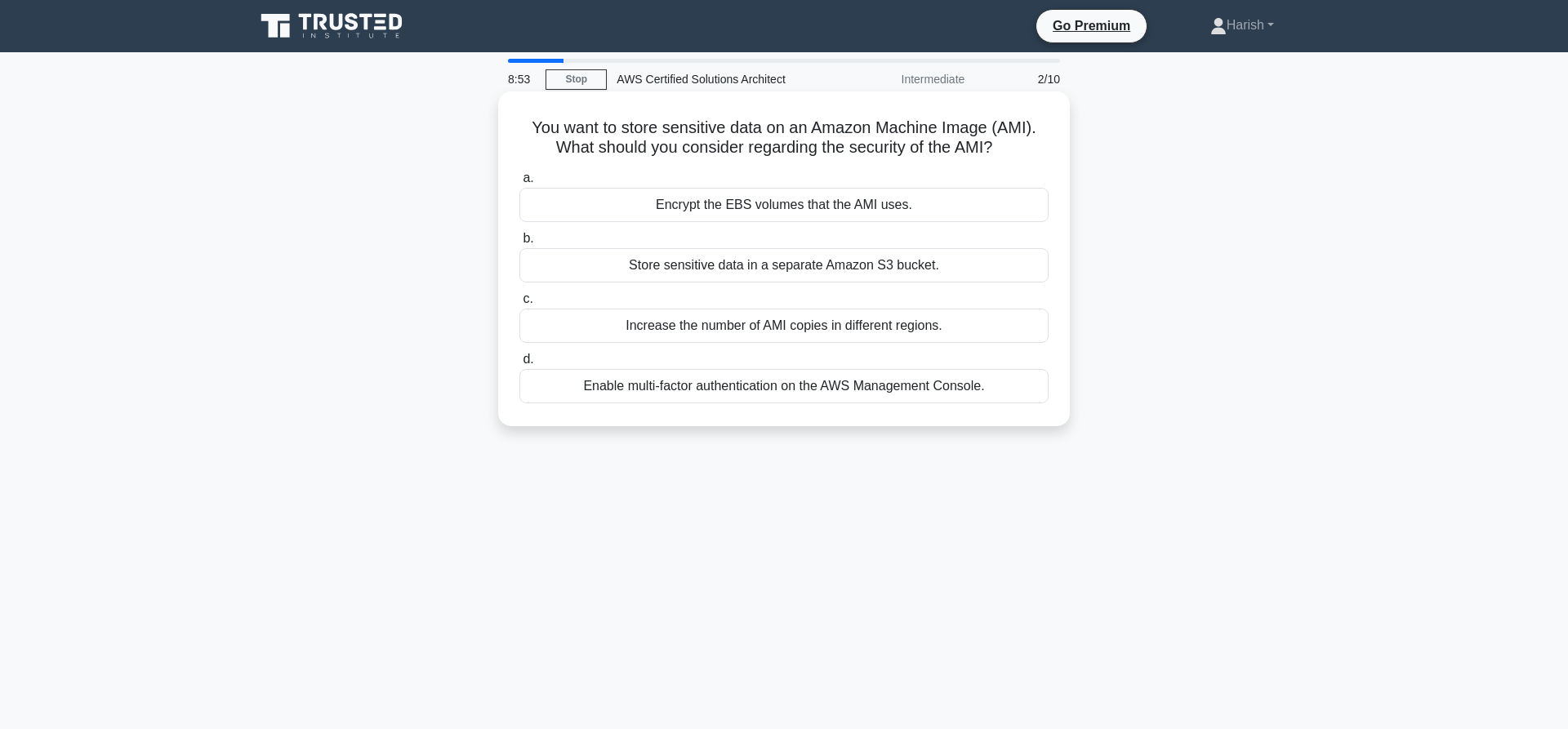
click at [791, 201] on div "Encrypt the EBS volumes that the AMI uses." at bounding box center [783, 205] width 529 height 35
click at [519, 184] on input "a. Encrypt the EBS volumes that the AMI uses." at bounding box center [519, 178] width 0 height 11
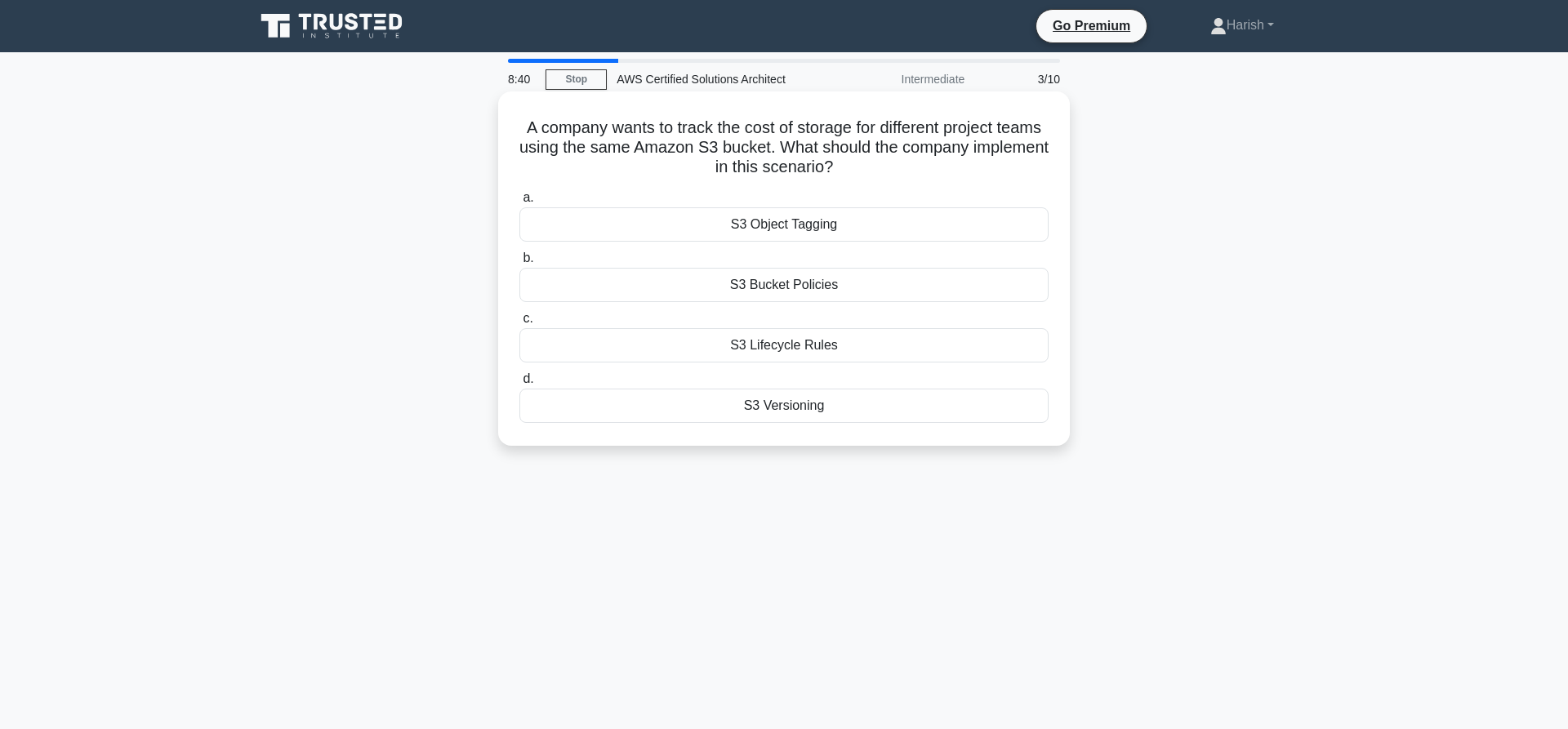
drag, startPoint x: 759, startPoint y: 174, endPoint x: 881, endPoint y: 182, distance: 122.3
click at [881, 182] on div "A company wants to track the cost of storage for different project teams using …" at bounding box center [784, 268] width 559 height 341
click at [892, 183] on div "A company wants to track the cost of storage for different project teams using …" at bounding box center [784, 268] width 559 height 341
click at [892, 217] on div "S3 Object Tagging" at bounding box center [783, 224] width 529 height 35
click at [519, 203] on input "a. S3 Object Tagging" at bounding box center [519, 198] width 0 height 11
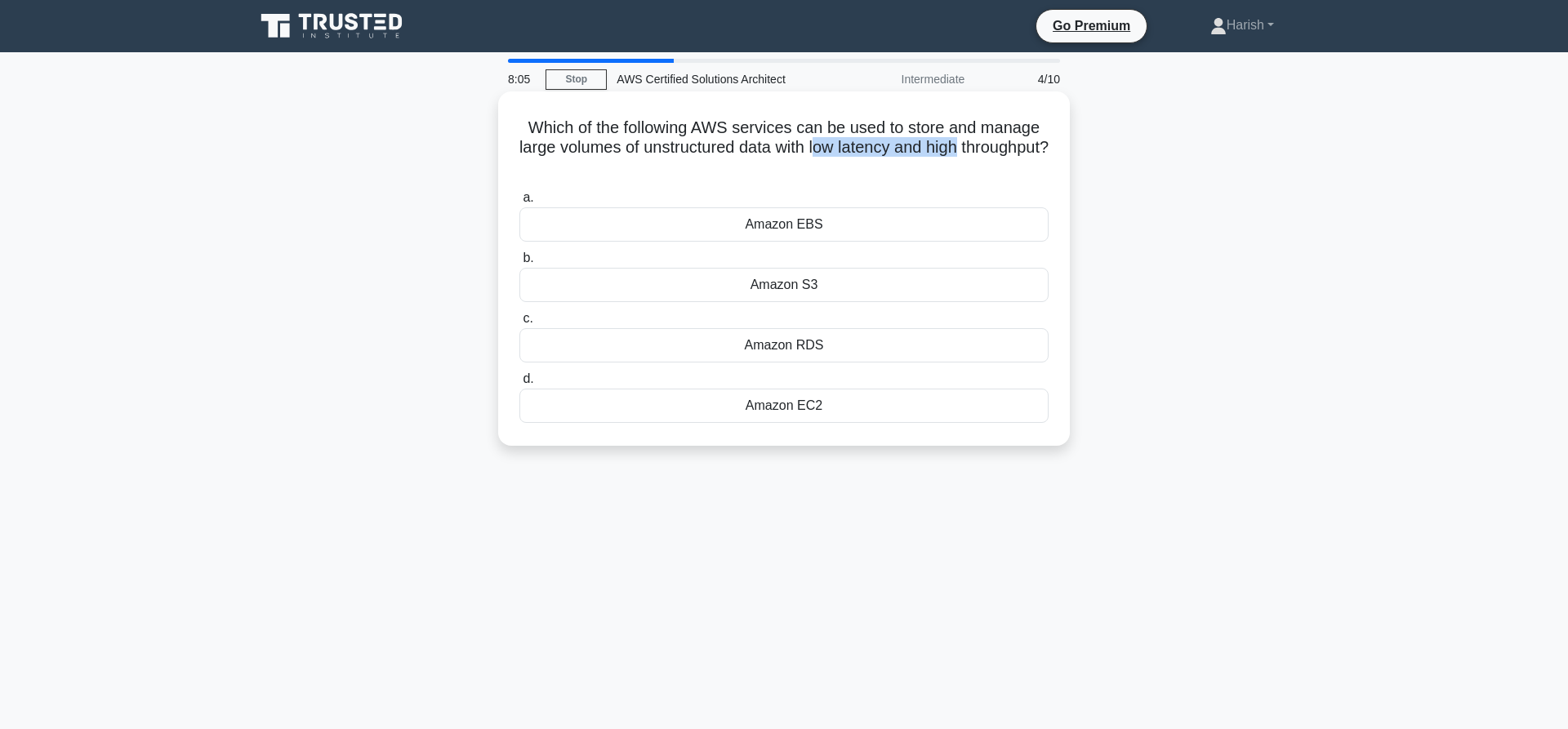
drag, startPoint x: 860, startPoint y: 150, endPoint x: 1006, endPoint y: 154, distance: 146.1
click at [1006, 154] on h5 "Which of the following AWS services can be used to store and manage large volum…" at bounding box center [784, 147] width 533 height 60
click at [991, 164] on h5 "Which of the following AWS services can be used to store and manage large volum…" at bounding box center [784, 147] width 533 height 60
click at [864, 279] on div "Amazon S3" at bounding box center [783, 284] width 529 height 35
click at [519, 264] on input "b. Amazon S3" at bounding box center [519, 258] width 0 height 11
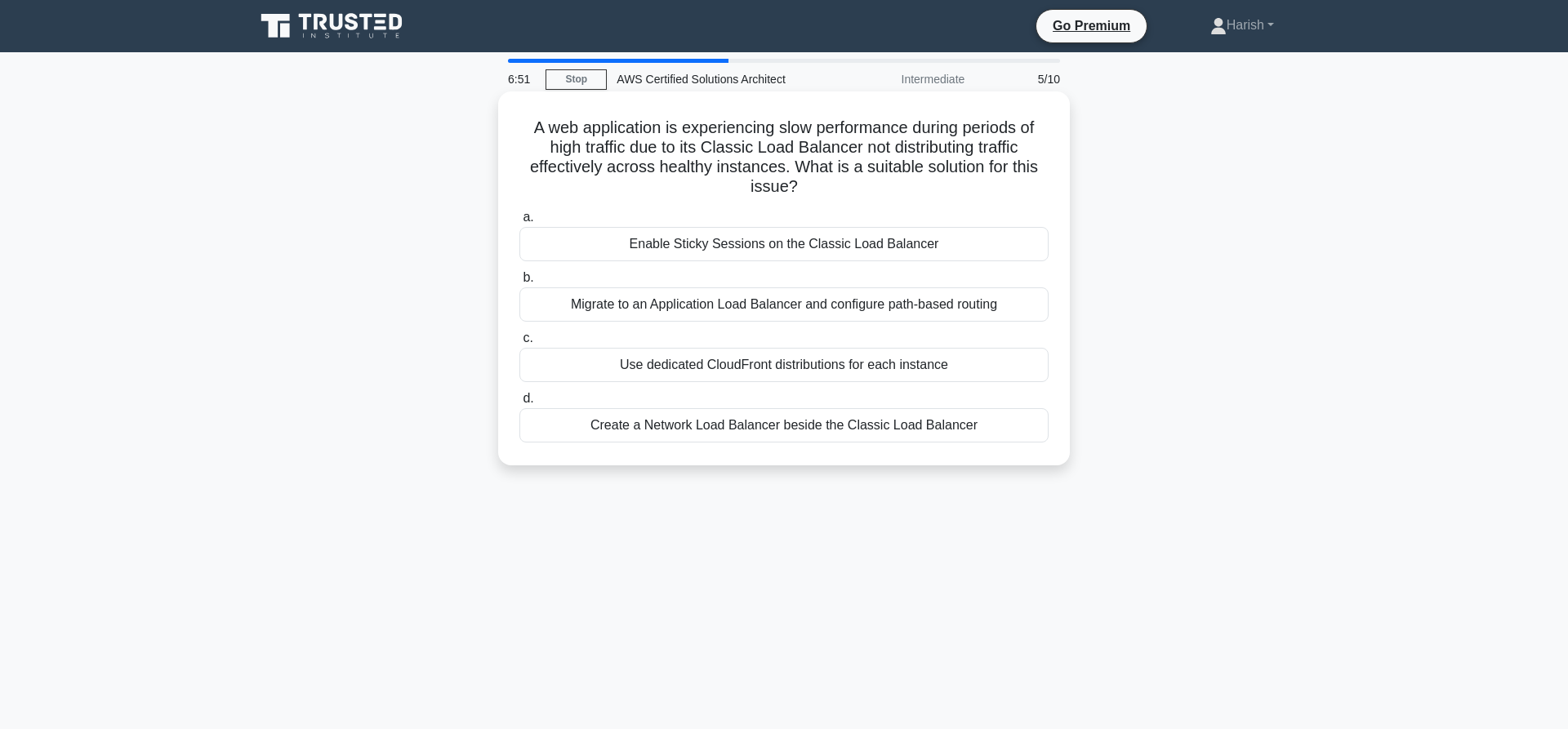
click at [869, 435] on div "Create a Network Load Balancer beside the Classic Load Balancer" at bounding box center [783, 425] width 529 height 35
click at [519, 404] on input "d. Create a Network Load Balancer beside the Classic Load Balancer" at bounding box center [519, 399] width 0 height 11
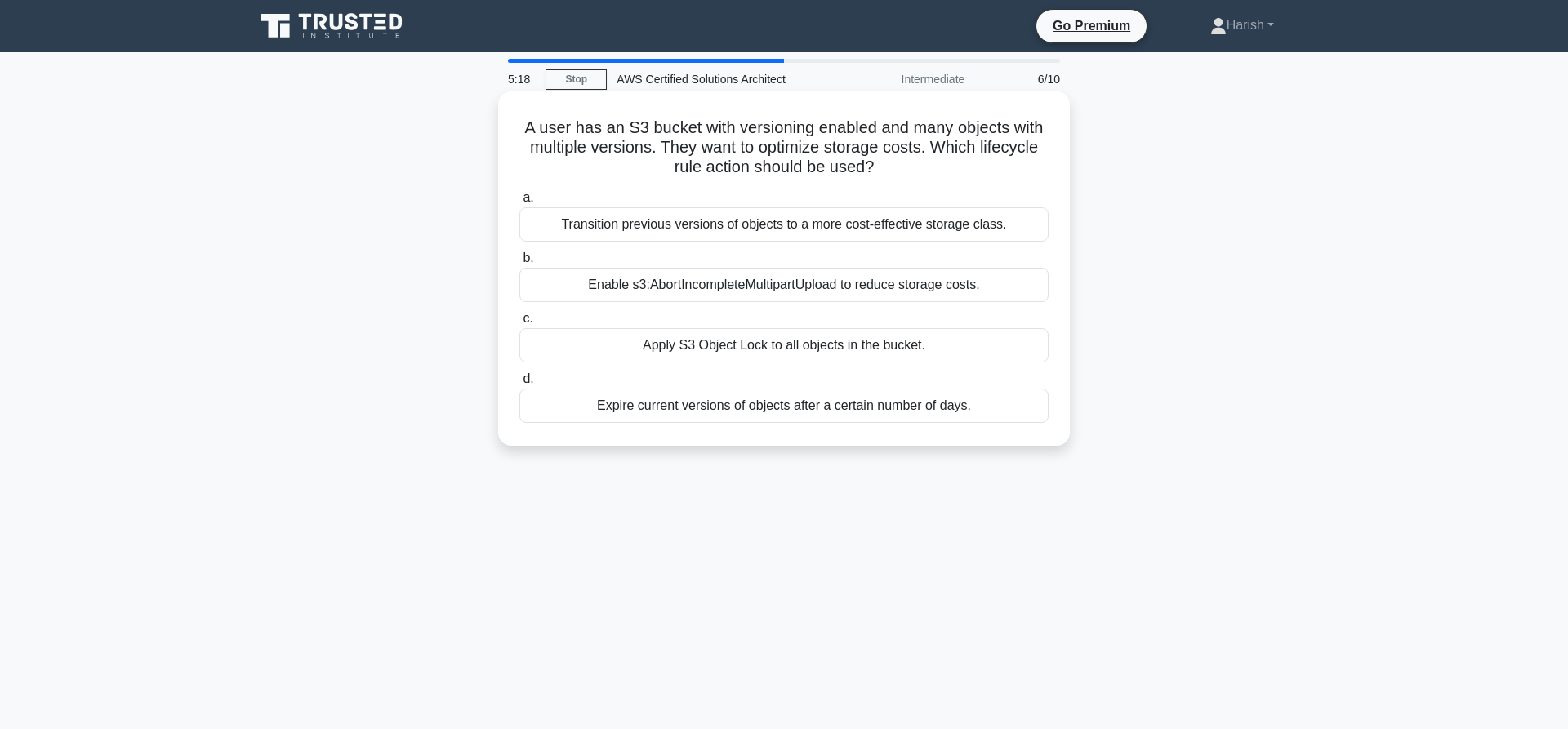
click at [770, 295] on div "Enable s3:AbortIncompleteMultipartUpload to reduce storage costs." at bounding box center [783, 284] width 529 height 35
click at [519, 264] on input "b. Enable s3:AbortIncompleteMultipartUpload to reduce storage costs." at bounding box center [519, 258] width 0 height 11
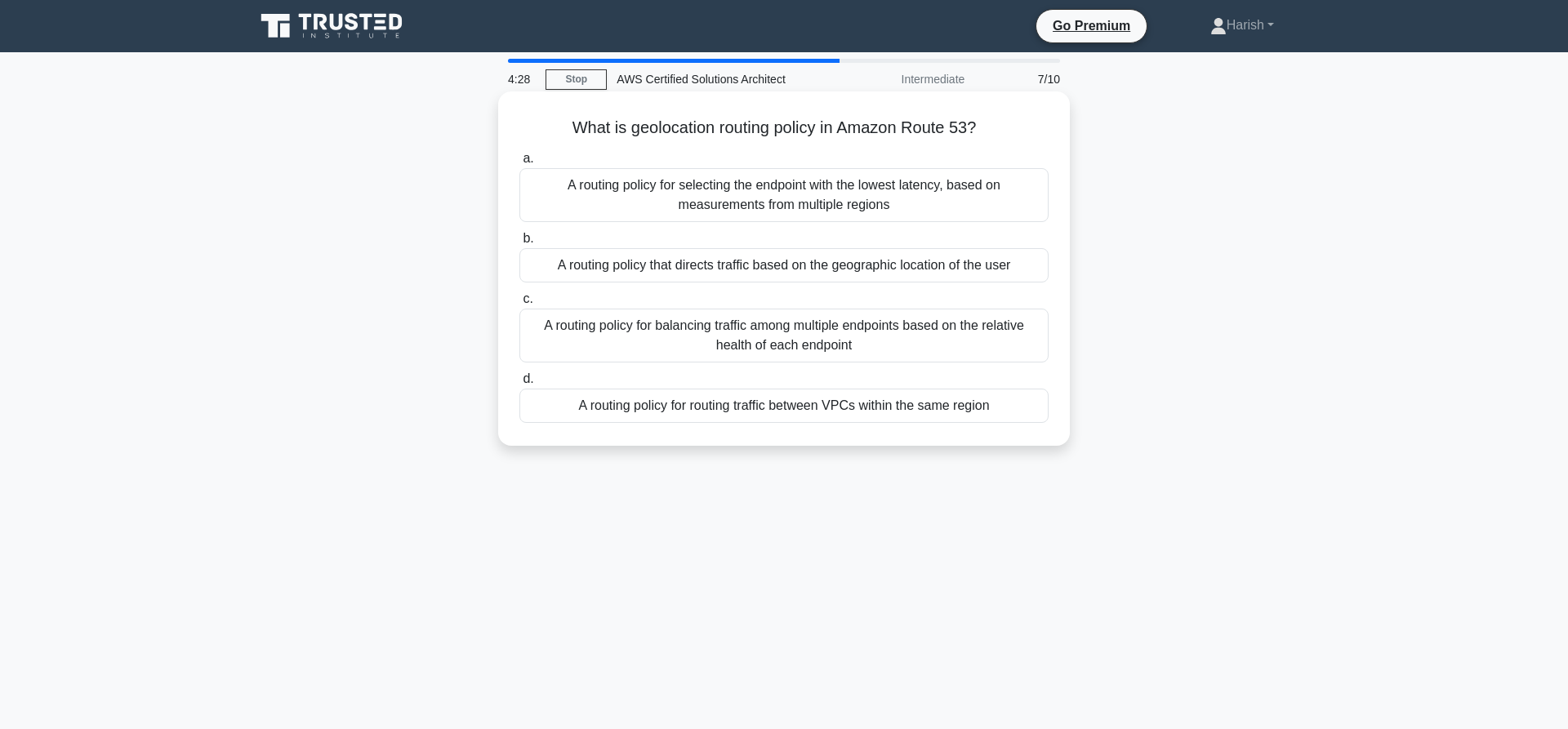
click at [864, 196] on div "A routing policy for selecting the endpoint with the lowest latency, based on m…" at bounding box center [783, 196] width 529 height 54
click at [519, 164] on input "a. A routing policy for selecting the endpoint with the lowest latency, based o…" at bounding box center [519, 158] width 0 height 11
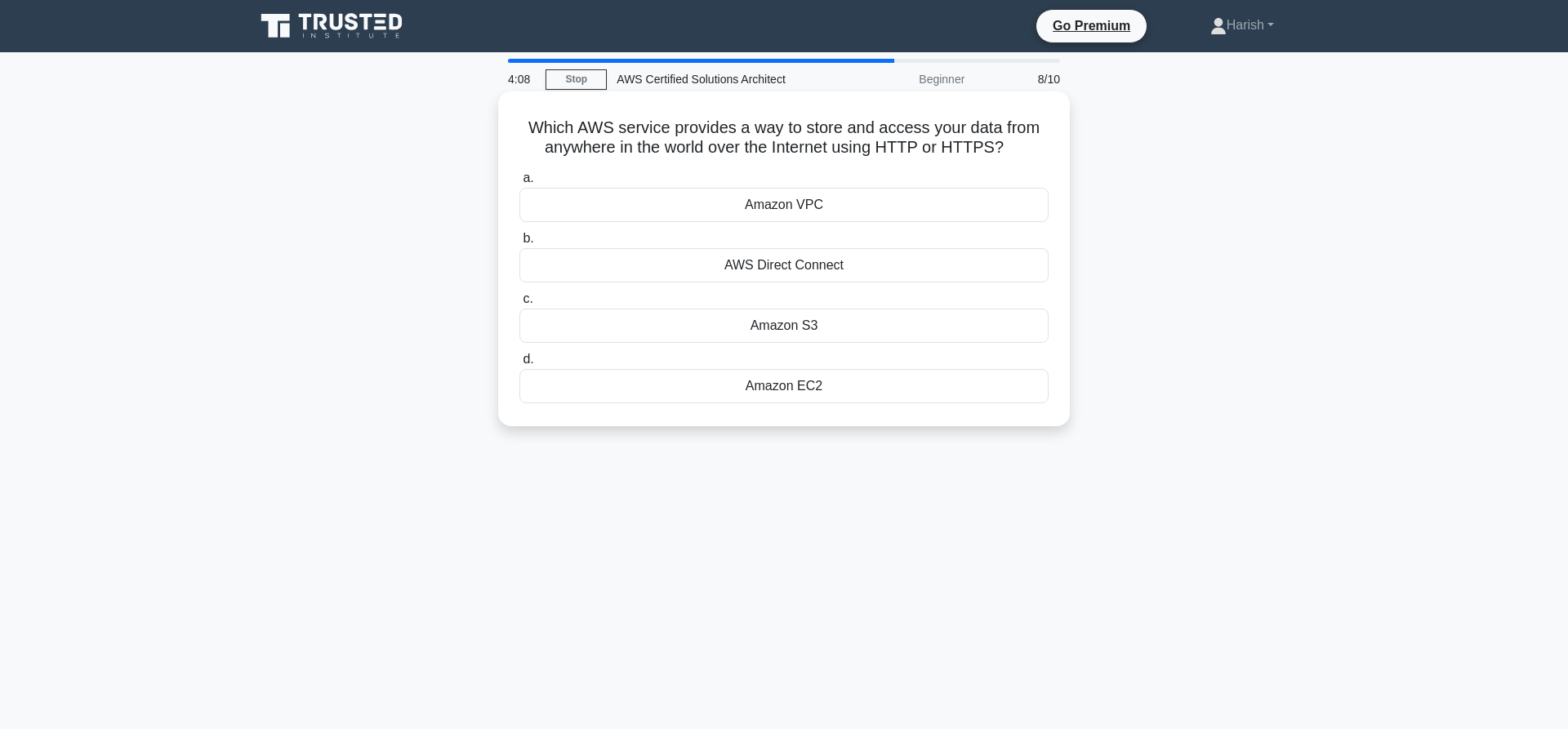
click at [815, 323] on div "Amazon S3" at bounding box center [783, 326] width 529 height 35
click at [519, 305] on input "c. Amazon S3" at bounding box center [519, 299] width 0 height 11
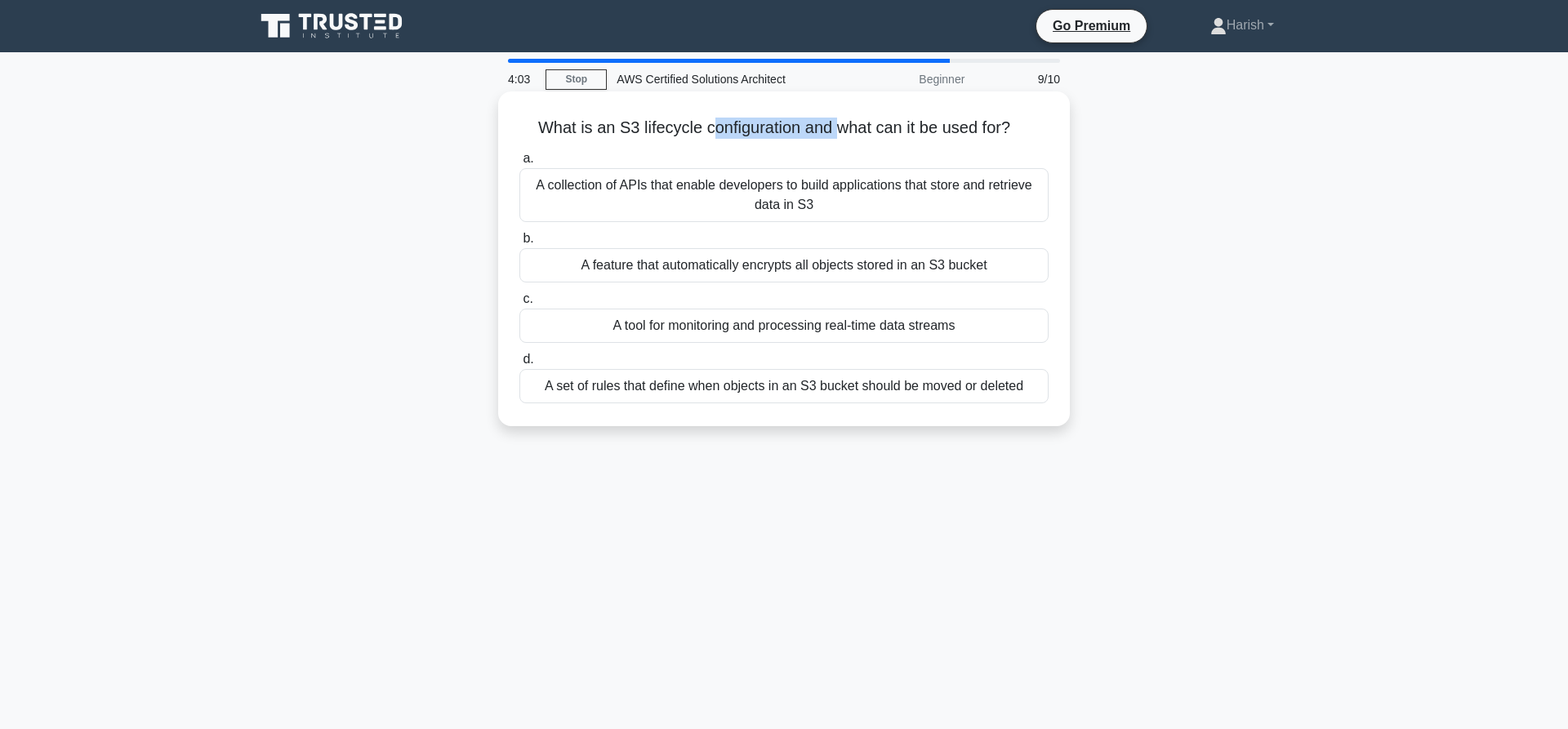
drag, startPoint x: 705, startPoint y: 130, endPoint x: 835, endPoint y: 130, distance: 130.0
click at [835, 130] on h5 "What is an S3 lifecycle configuration and what can it be used for? .spinner_0XT…" at bounding box center [784, 128] width 533 height 21
click at [847, 148] on div "a. A collection of APIs that enable developers to build applications that store…" at bounding box center [784, 276] width 549 height 262
click at [826, 396] on div "A set of rules that define when objects in an S3 bucket should be moved or dele…" at bounding box center [783, 386] width 529 height 35
click at [519, 365] on input "d. A set of rules that define when objects in an S3 bucket should be moved or d…" at bounding box center [519, 360] width 0 height 11
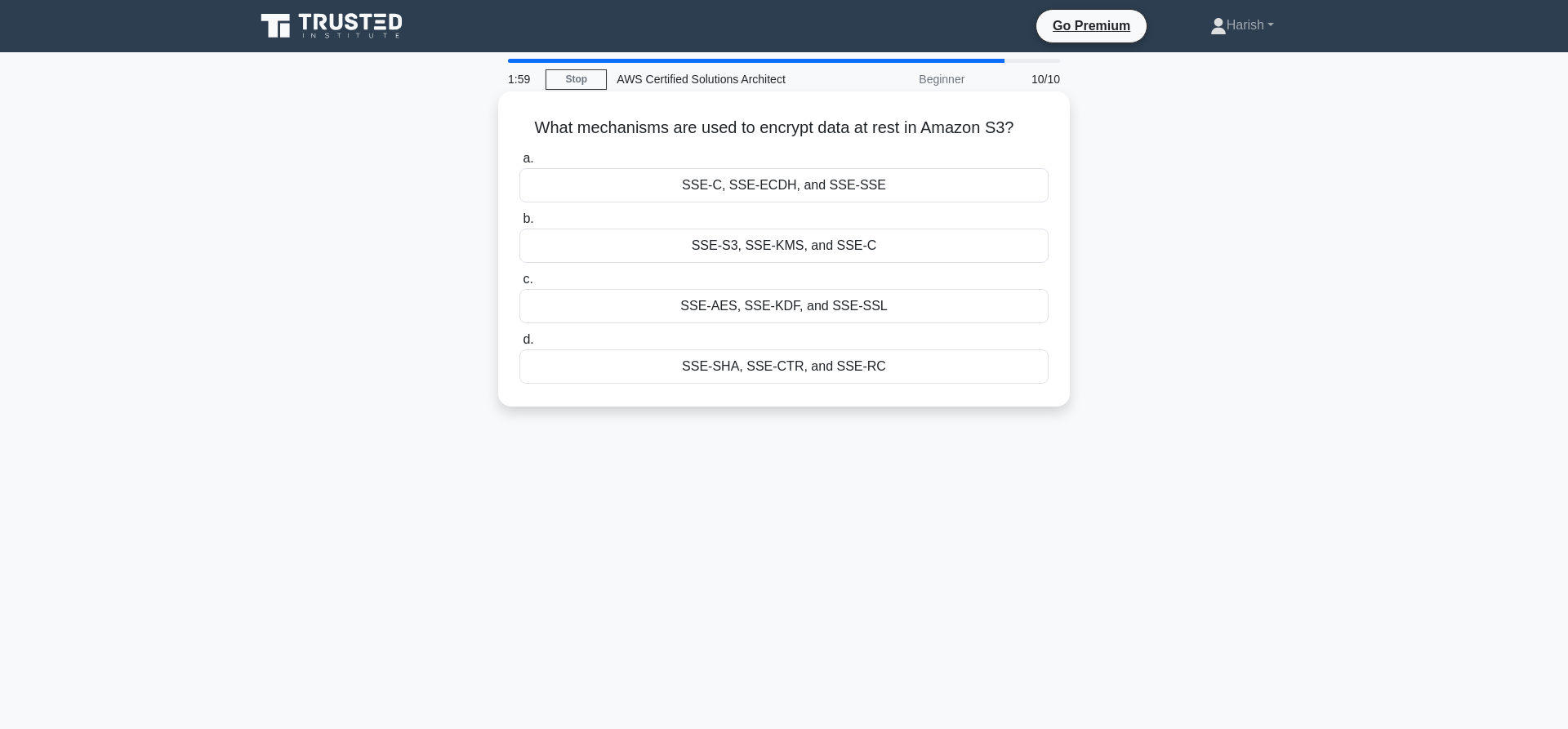
click at [795, 185] on div "SSE-C, SSE-ECDH, and SSE-SSE" at bounding box center [783, 185] width 529 height 35
click at [519, 164] on input "a. SSE-C, SSE-ECDH, and SSE-SSE" at bounding box center [519, 158] width 0 height 11
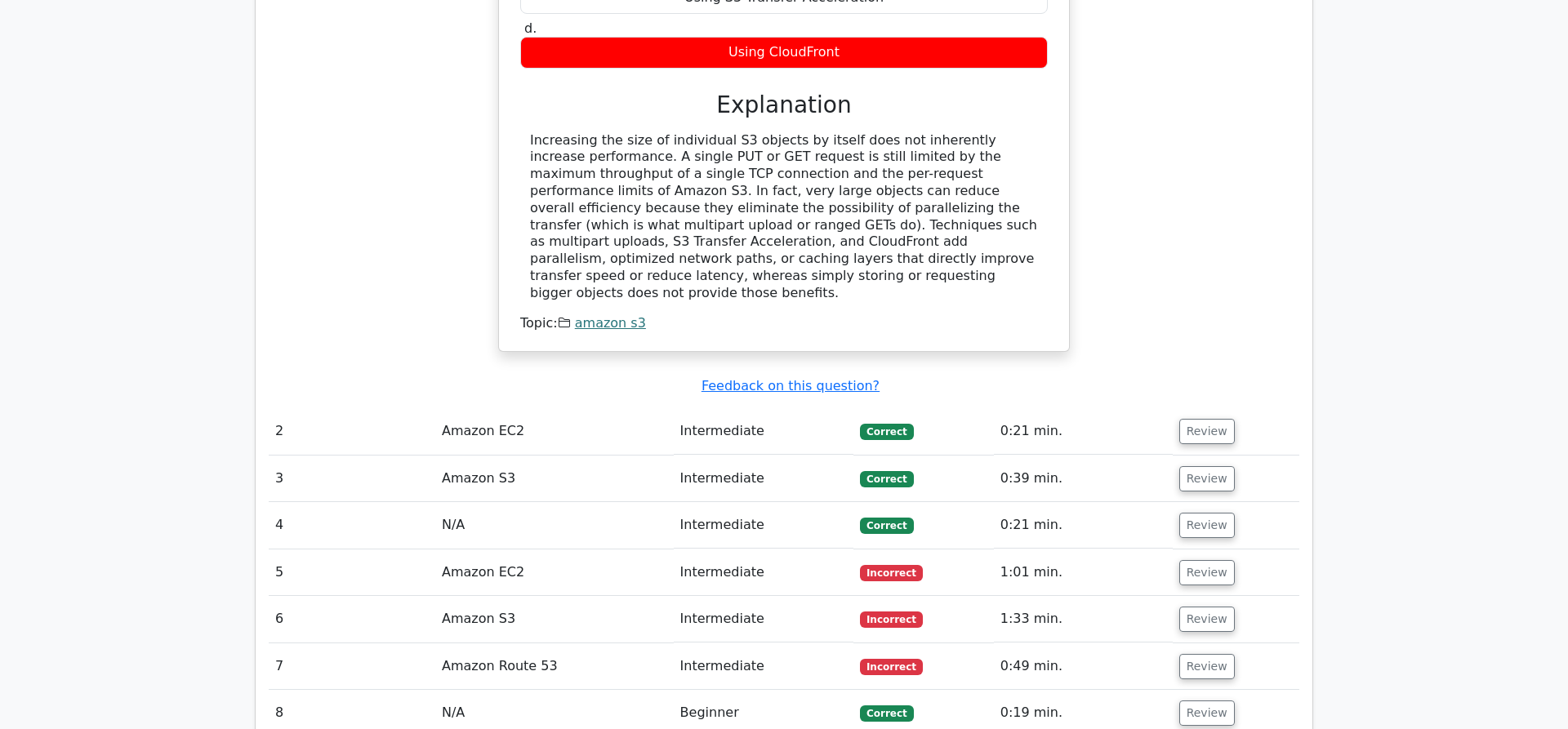
scroll to position [1582, 0]
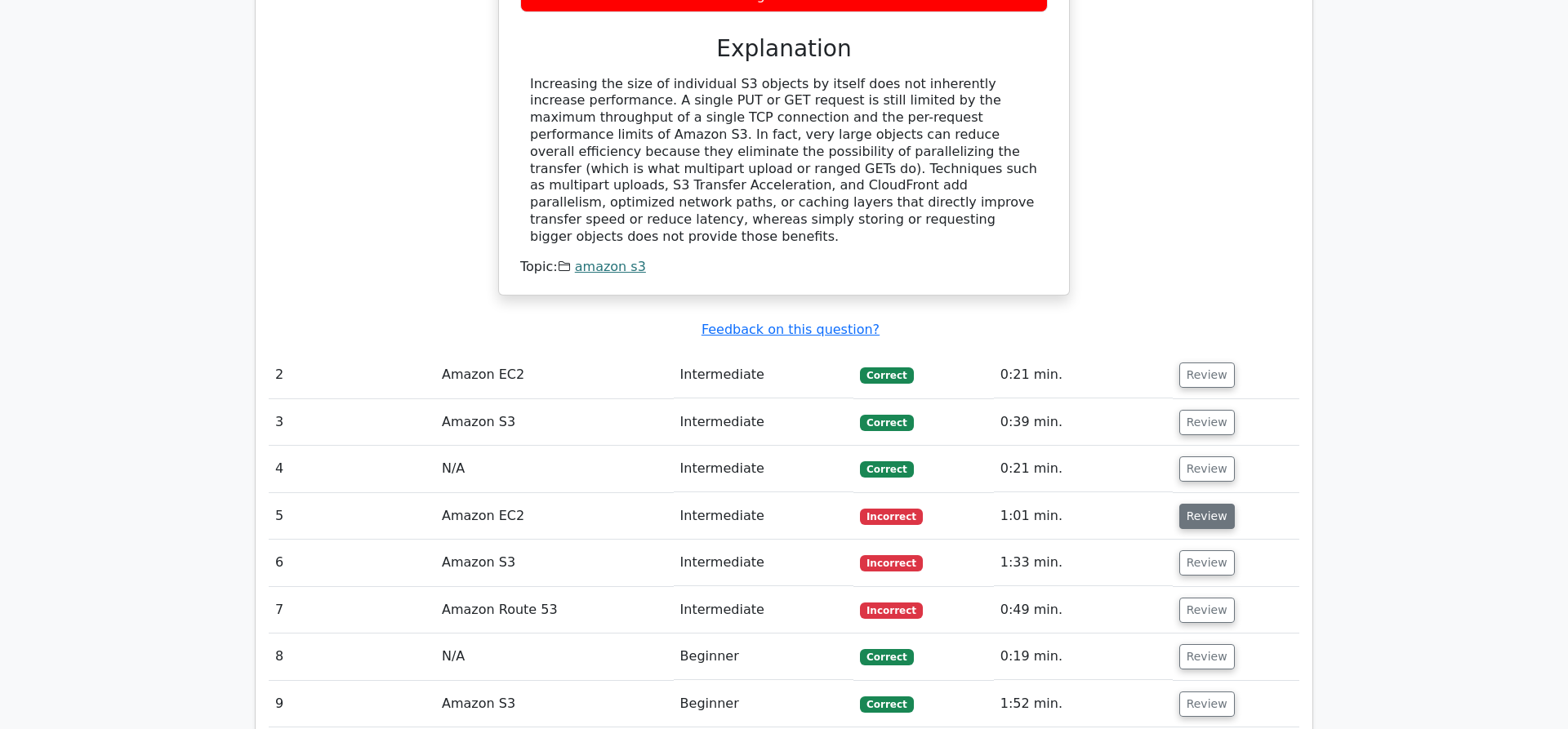
click at [1194, 504] on button "Review" at bounding box center [1207, 516] width 56 height 25
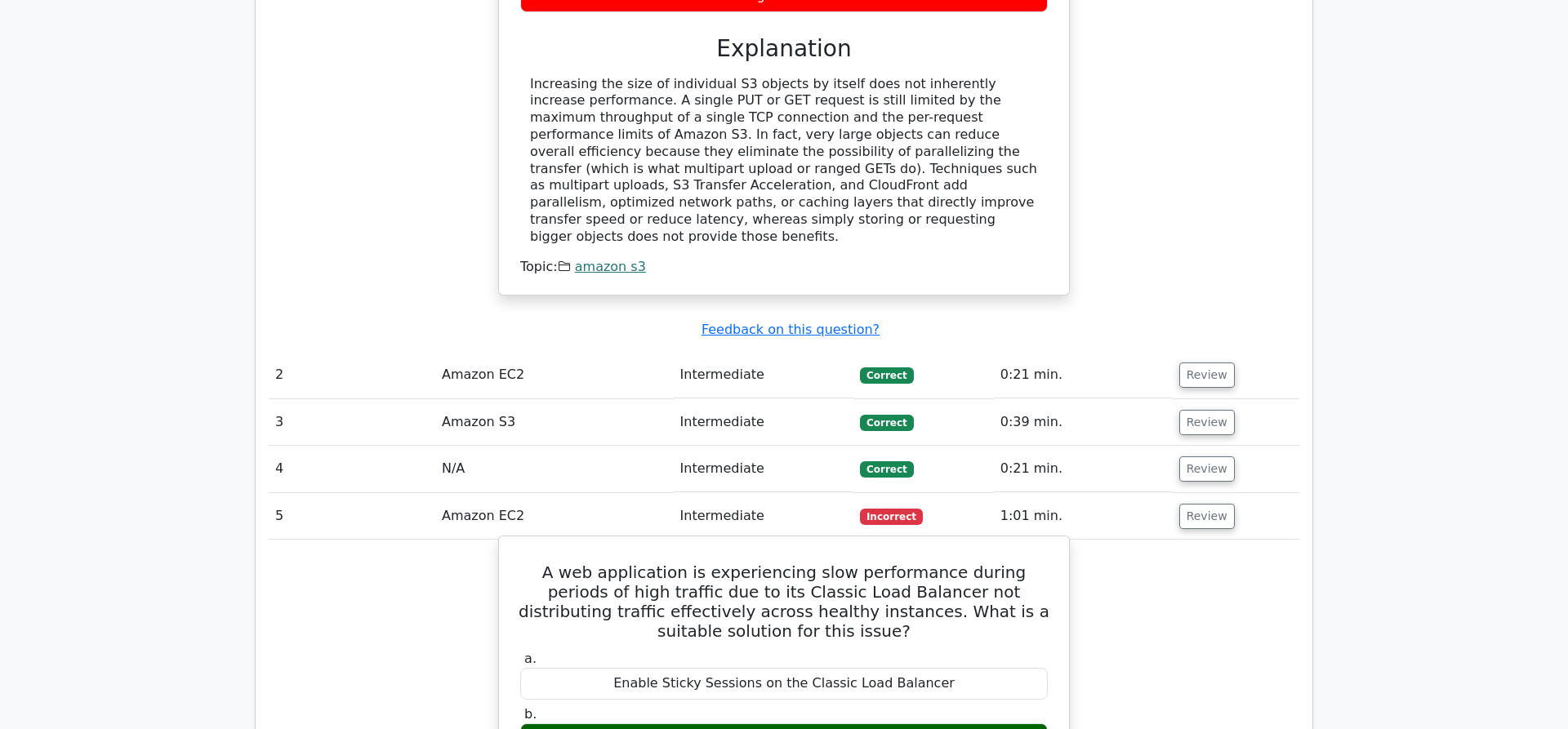
scroll to position [1666, 0]
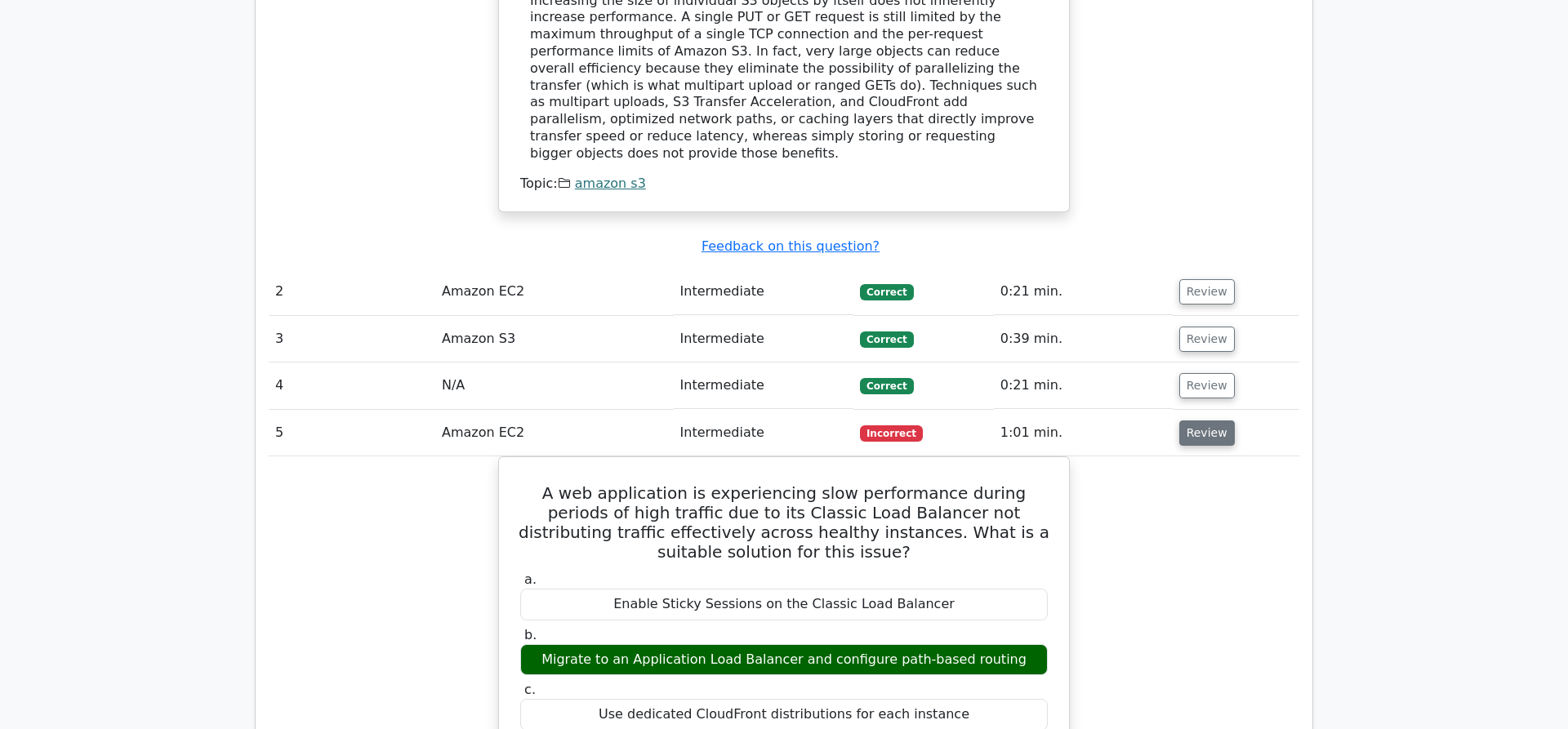
click at [1208, 421] on button "Review" at bounding box center [1207, 434] width 56 height 25
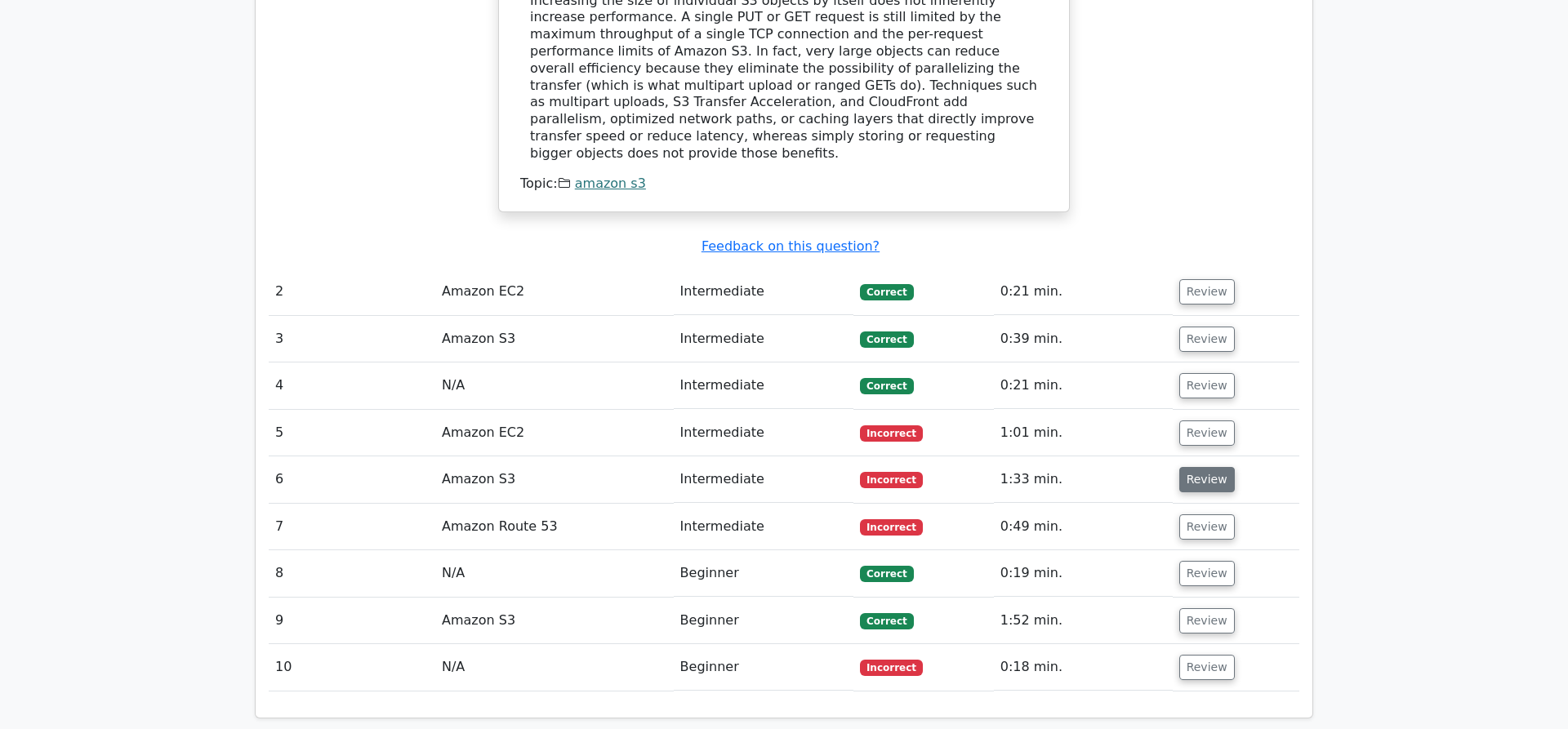
click at [1207, 467] on button "Review" at bounding box center [1207, 480] width 56 height 25
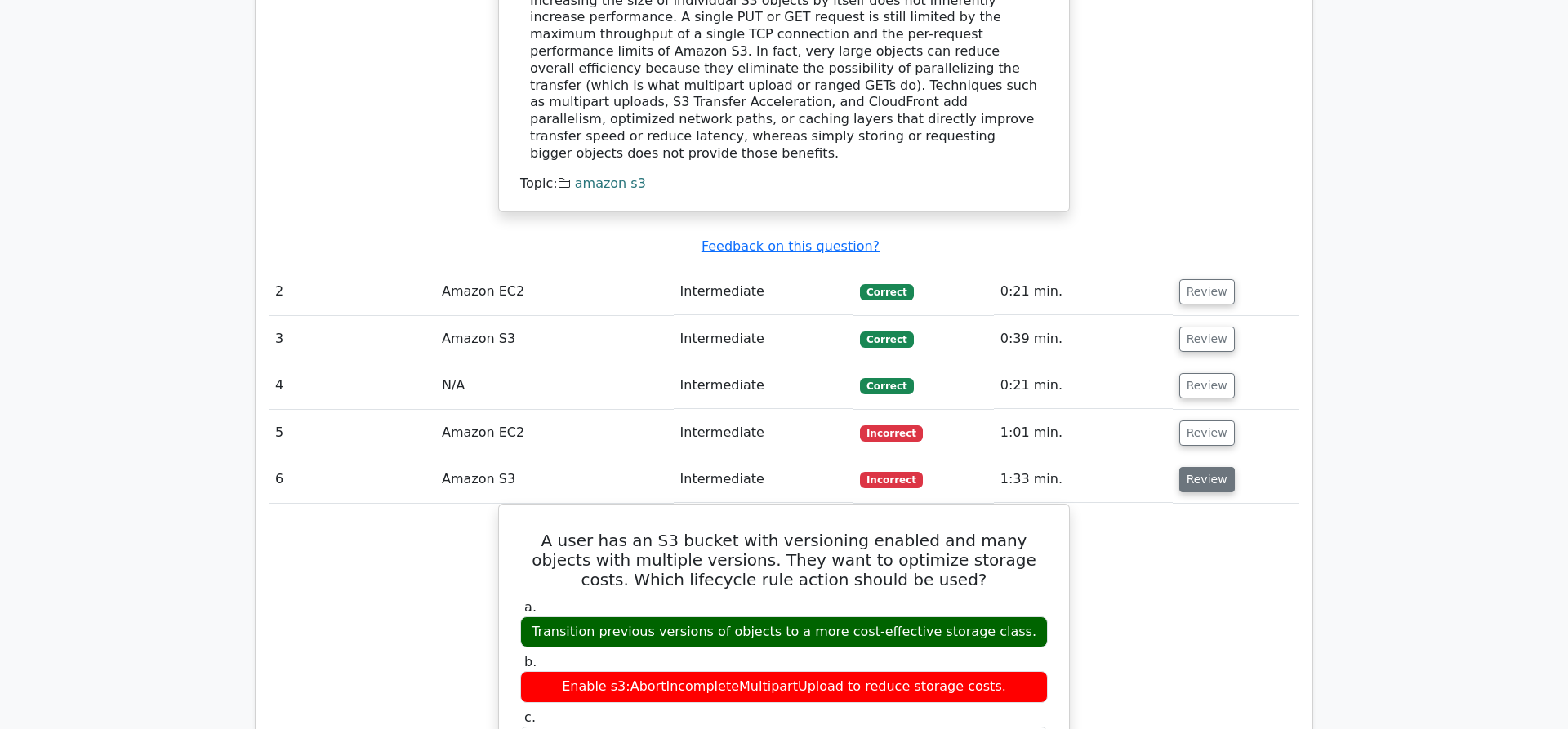
click at [1179, 467] on button "Review" at bounding box center [1207, 480] width 56 height 25
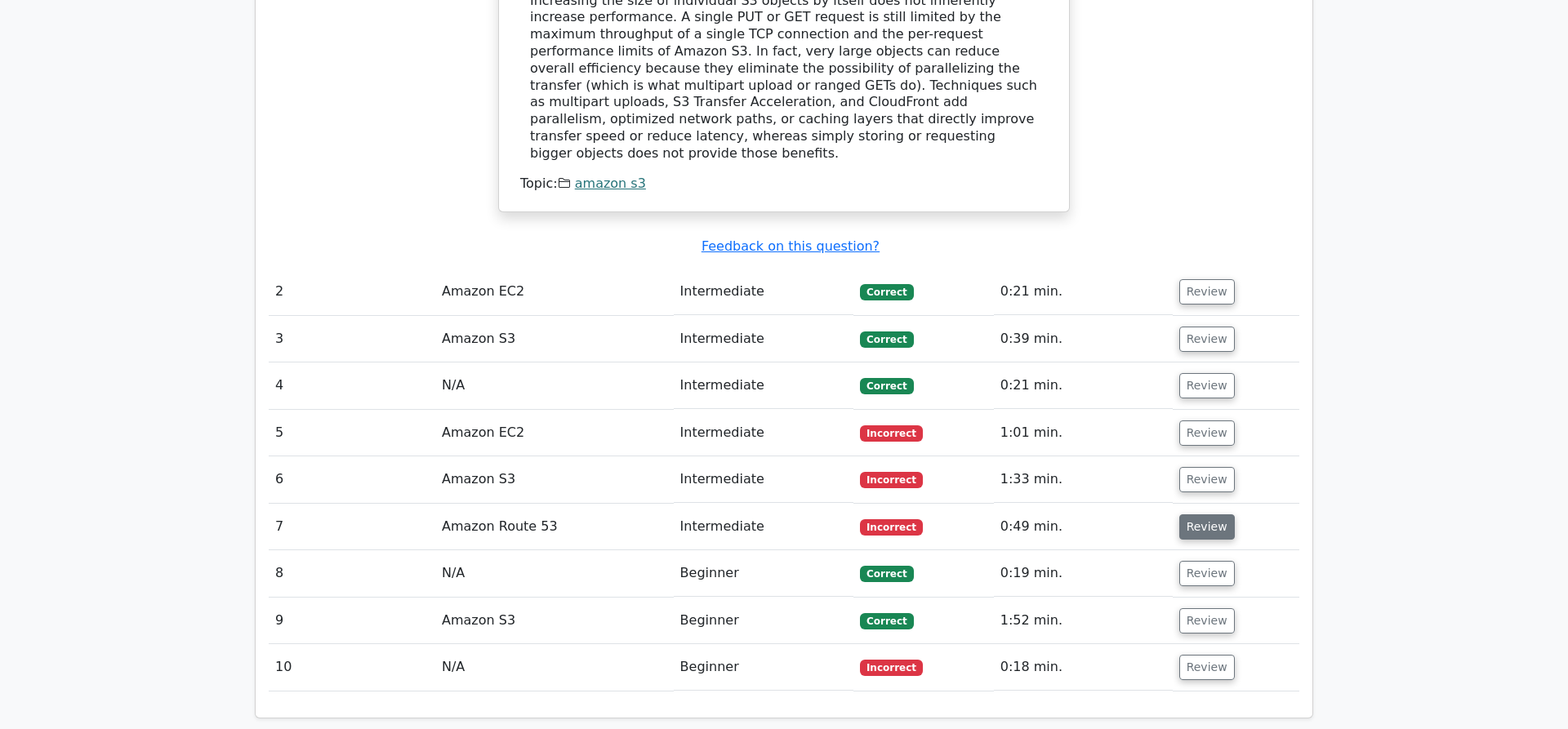
click at [1190, 515] on button "Review" at bounding box center [1207, 527] width 56 height 25
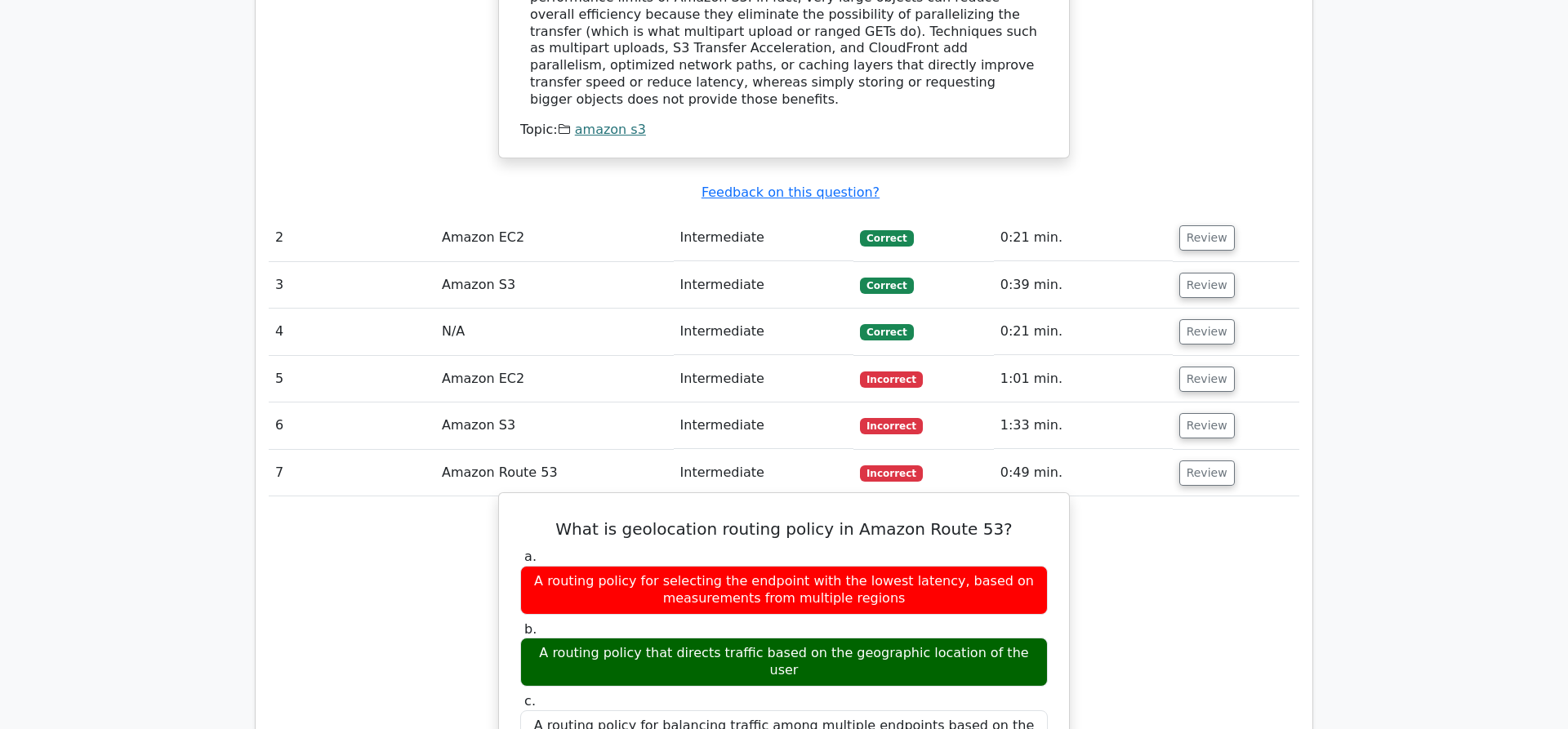
scroll to position [1749, 0]
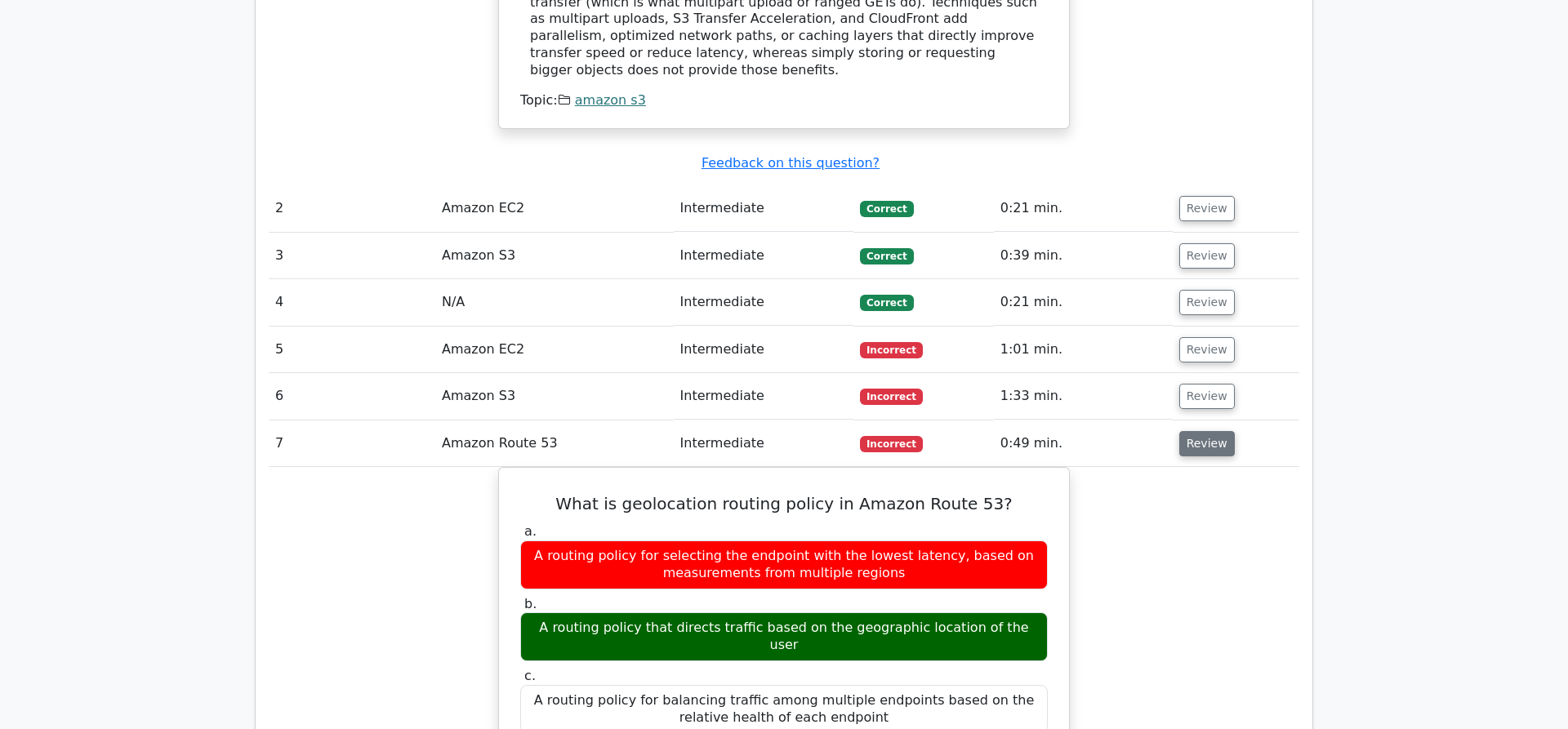
click at [1197, 431] on button "Review" at bounding box center [1207, 444] width 56 height 25
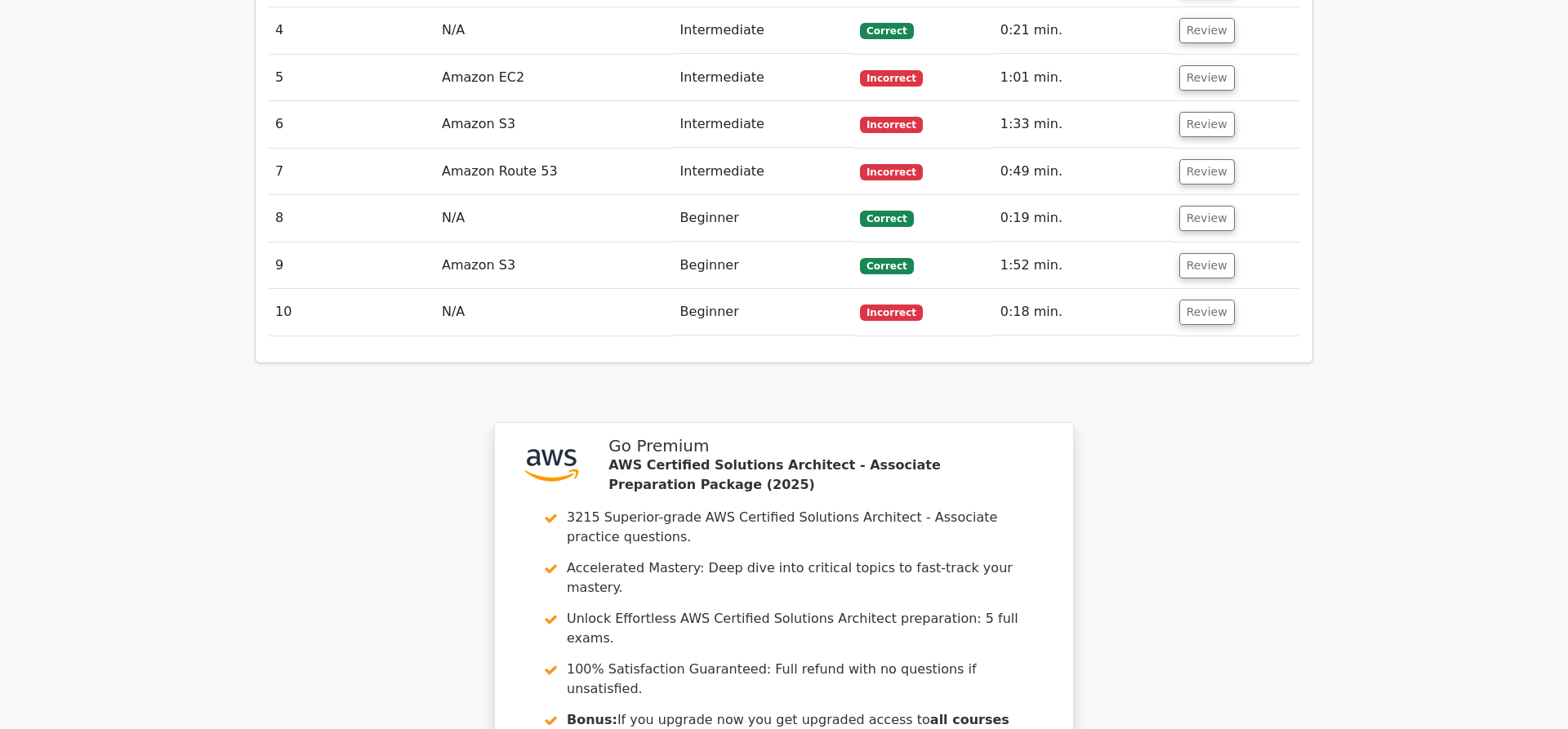
scroll to position [2083, 0]
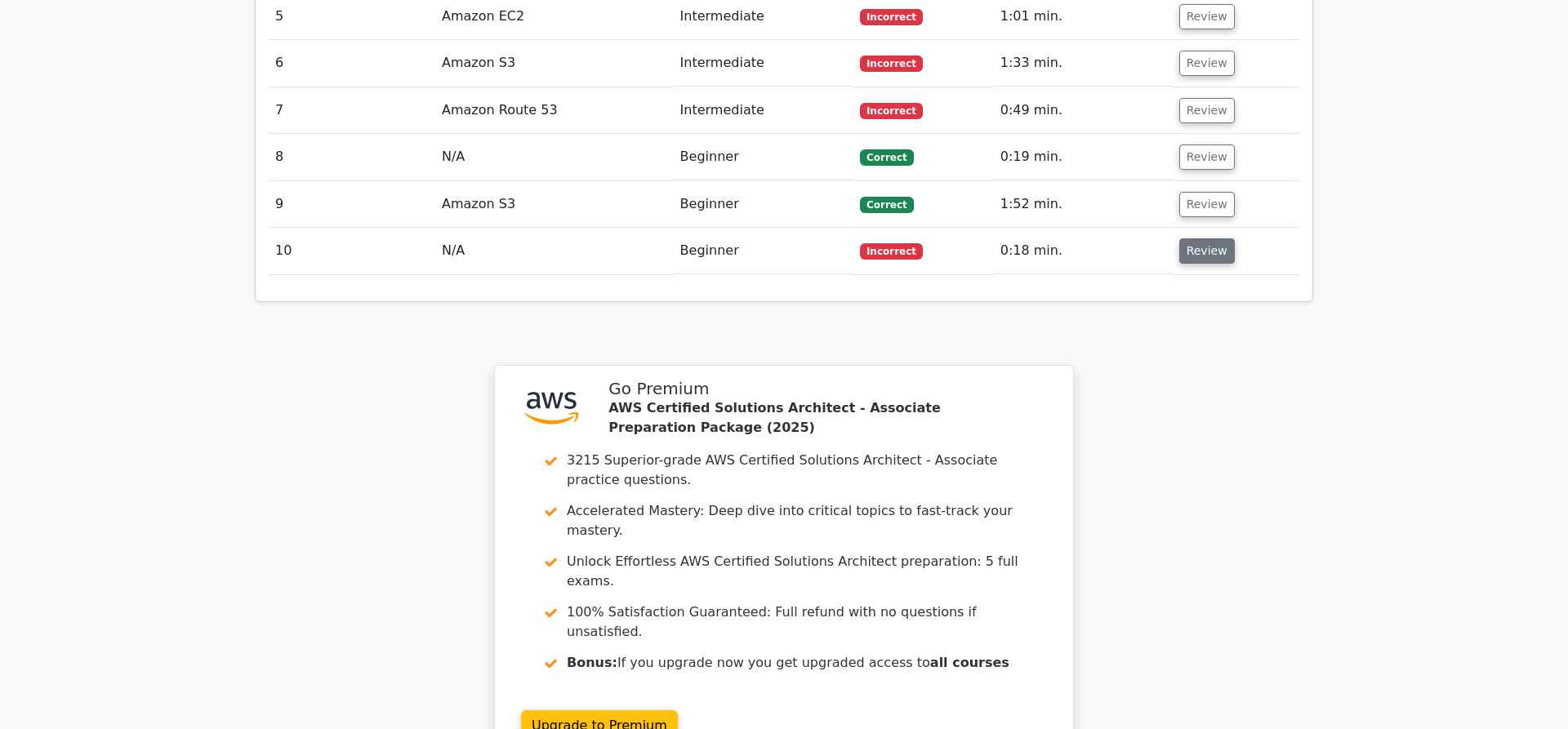
click at [1194, 239] on button "Review" at bounding box center [1207, 251] width 56 height 25
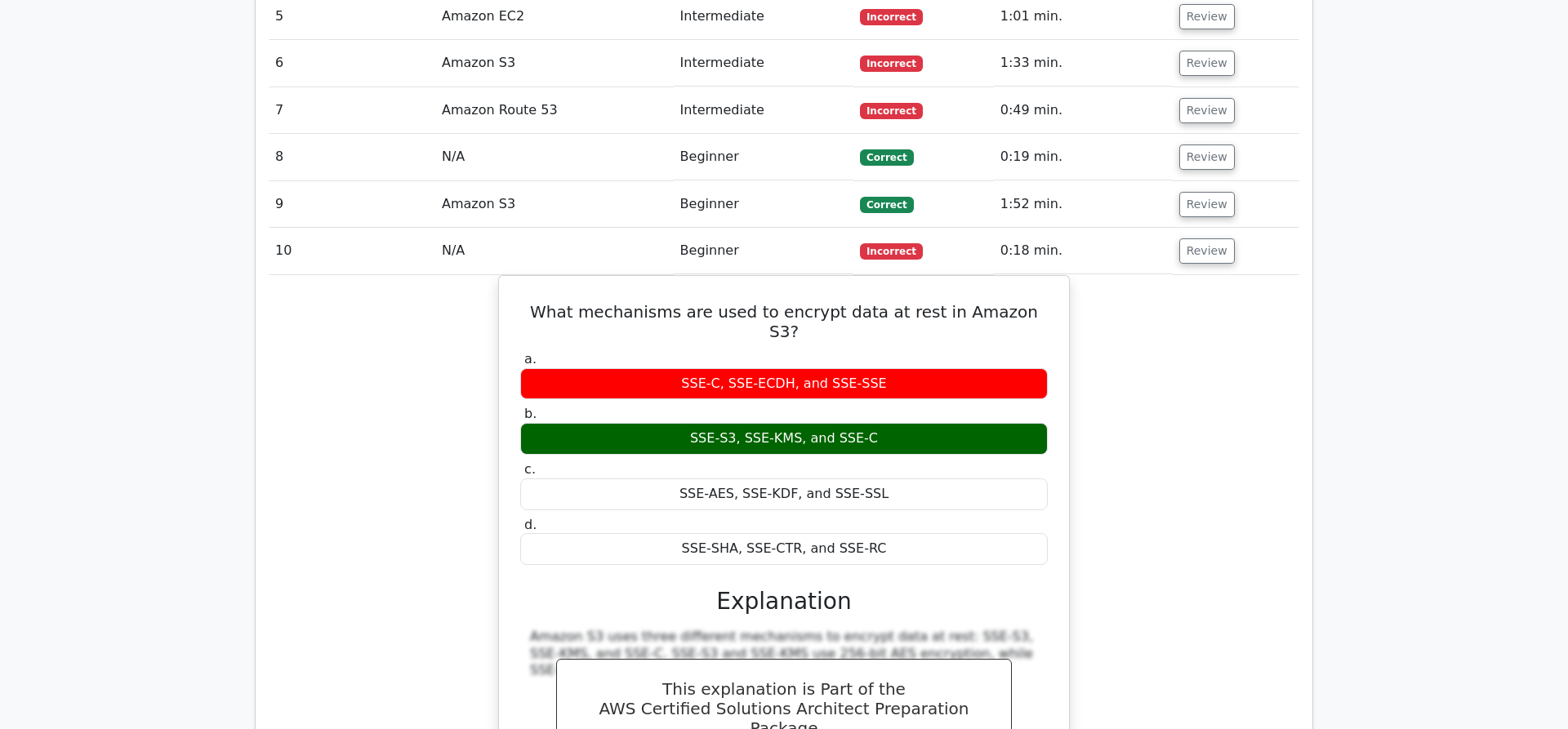
click at [309, 400] on div "What mechanisms are used to encrypt data at rest in Amazon S3? a. SSE-C, [GEOGR…" at bounding box center [783, 586] width 1030 height 622
